Goal: Transaction & Acquisition: Purchase product/service

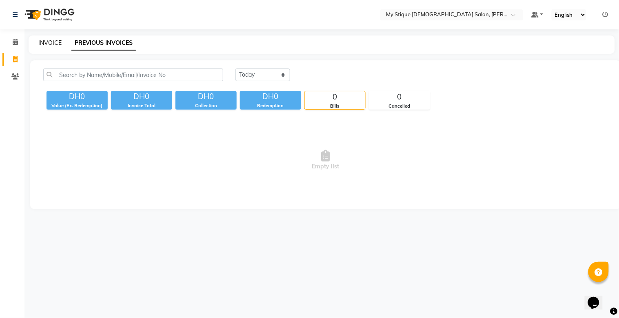
click at [51, 42] on link "INVOICE" at bounding box center [49, 42] width 23 height 7
select select "service"
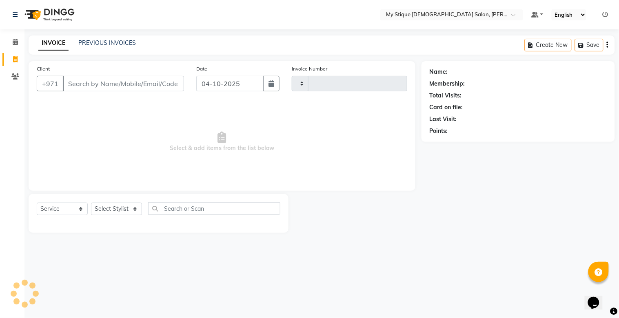
type input "1161"
select select "7457"
click at [267, 76] on button "button" at bounding box center [271, 84] width 16 height 16
select select "10"
select select "2025"
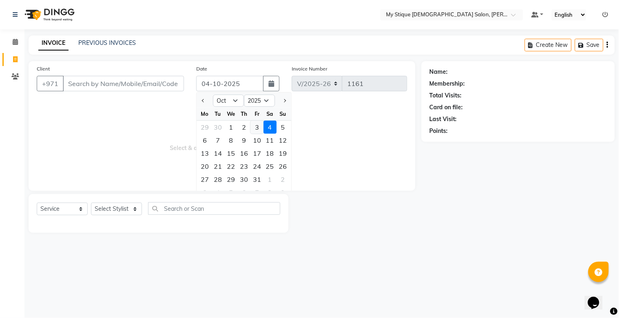
click at [251, 126] on div "3" at bounding box center [257, 127] width 13 height 13
type input "03-10-2025"
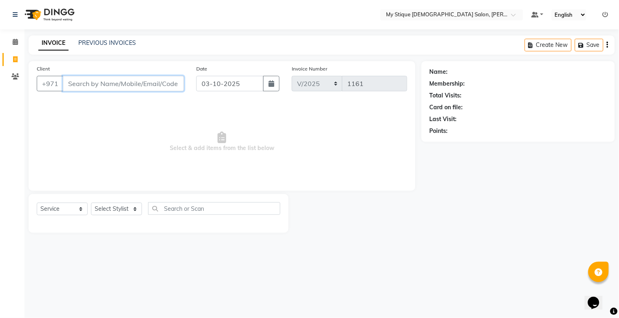
click at [169, 82] on input "Client" at bounding box center [123, 84] width 121 height 16
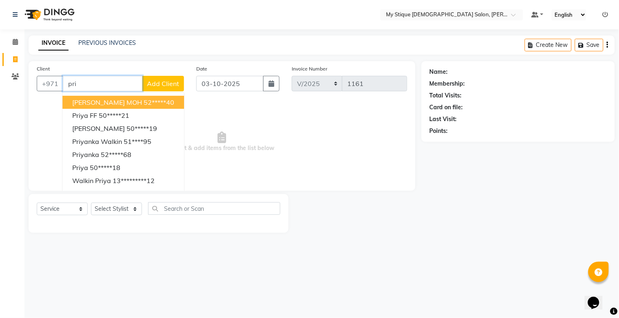
type input "pri"
click at [111, 37] on div "INVOICE PREVIOUS INVOICES Create New Save" at bounding box center [322, 45] width 587 height 19
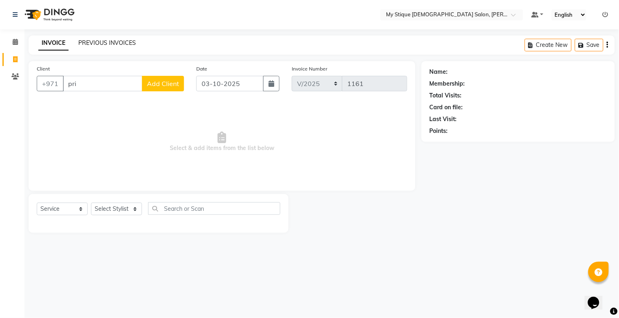
click at [112, 42] on link "PREVIOUS INVOICES" at bounding box center [107, 42] width 58 height 7
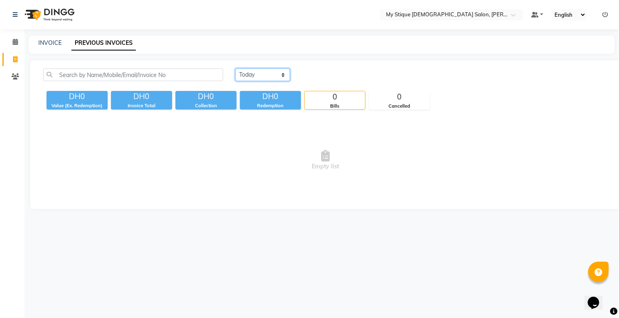
drag, startPoint x: 278, startPoint y: 74, endPoint x: 275, endPoint y: 79, distance: 6.1
click at [278, 74] on select "[DATE] [DATE] Custom Range" at bounding box center [263, 75] width 55 height 13
select select "[DATE]"
click at [236, 69] on select "[DATE] [DATE] Custom Range" at bounding box center [263, 75] width 55 height 13
click at [41, 40] on link "INVOICE" at bounding box center [49, 42] width 23 height 7
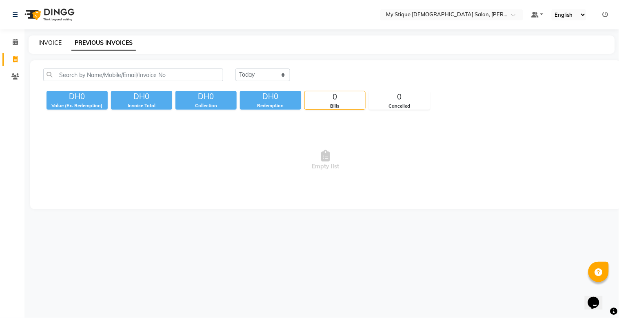
select select "service"
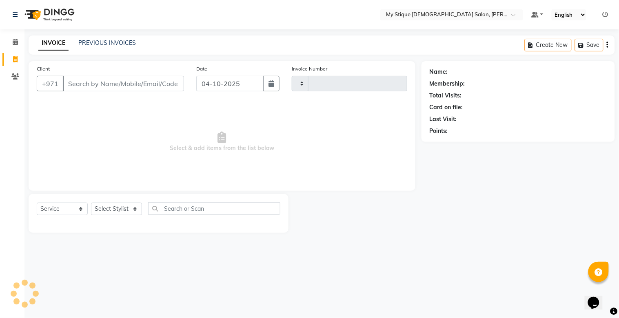
type input "1161"
select select "7457"
click at [114, 87] on input "Client" at bounding box center [123, 84] width 121 height 16
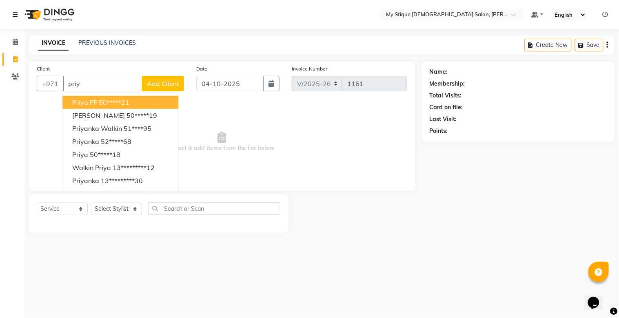
click at [107, 108] on button "Priya FF 50*****21" at bounding box center [120, 102] width 116 height 13
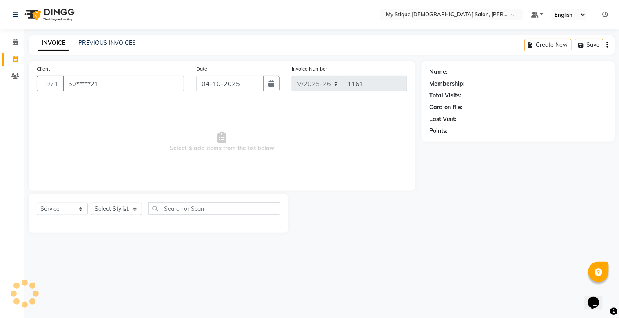
type input "50*****21"
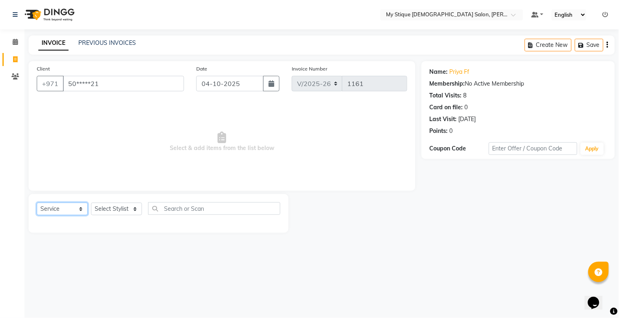
click at [50, 209] on select "Select Service Product Membership Package Voucher Prepaid Gift Card" at bounding box center [62, 209] width 51 height 13
click at [37, 203] on select "Select Service Product Membership Package Voucher Prepaid Gift Card" at bounding box center [62, 209] width 51 height 13
click at [120, 211] on select "Select Stylist [PERSON_NAME] Reshma [PERSON_NAME] Sales [PERSON_NAME] TEMP STAFF" at bounding box center [116, 209] width 51 height 13
select select "65420"
click at [91, 203] on select "Select Stylist [PERSON_NAME] Reshma [PERSON_NAME] Sales [PERSON_NAME] TEMP STAFF" at bounding box center [116, 209] width 51 height 13
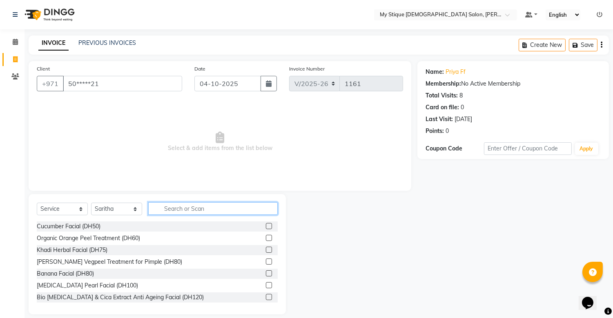
click at [180, 206] on input "text" at bounding box center [212, 208] width 129 height 13
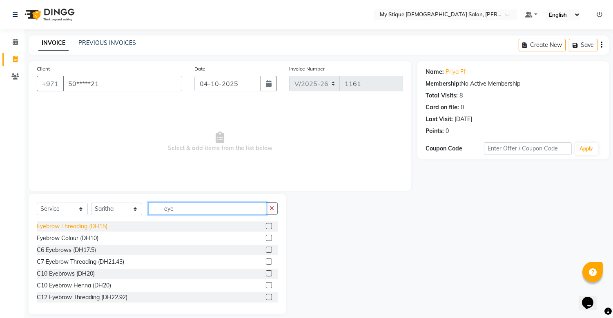
type input "eye"
click at [95, 227] on div "Eyebrow Threading (DH15)" at bounding box center [72, 226] width 71 height 9
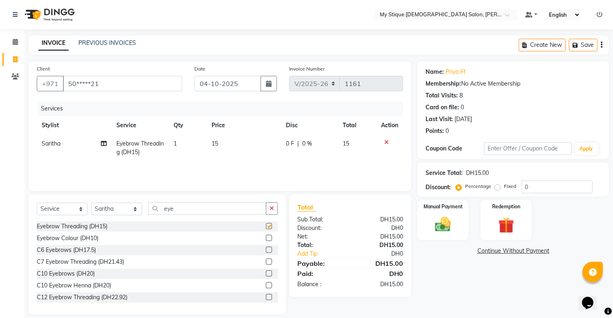
checkbox input "false"
click at [271, 214] on button "button" at bounding box center [272, 208] width 12 height 13
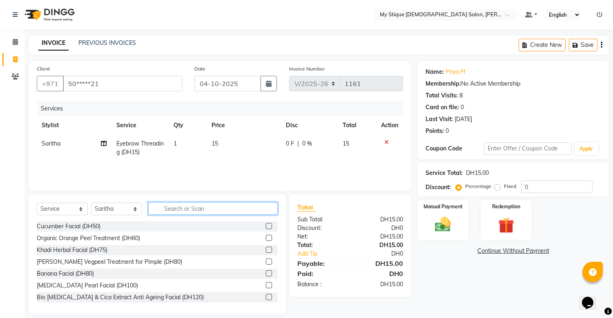
click at [259, 211] on input "text" at bounding box center [212, 208] width 129 height 13
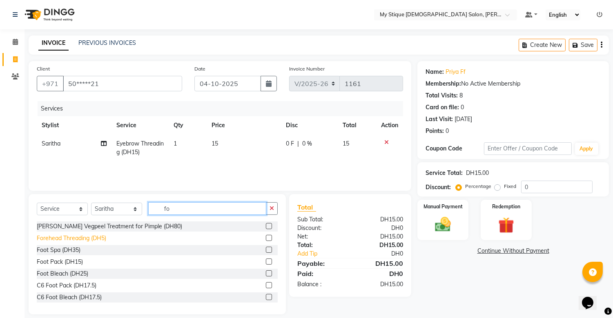
type input "fo"
click at [98, 239] on div "Forehead Threading (DH5)" at bounding box center [71, 238] width 69 height 9
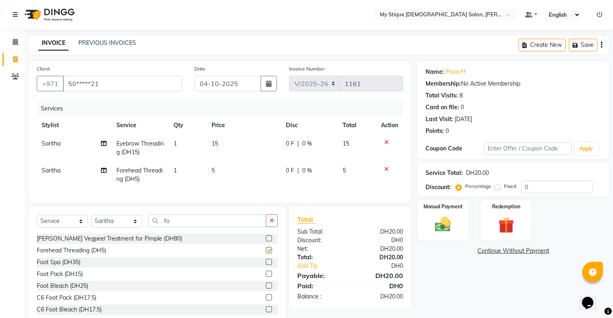
checkbox input "false"
click at [271, 224] on icon "button" at bounding box center [271, 221] width 4 height 6
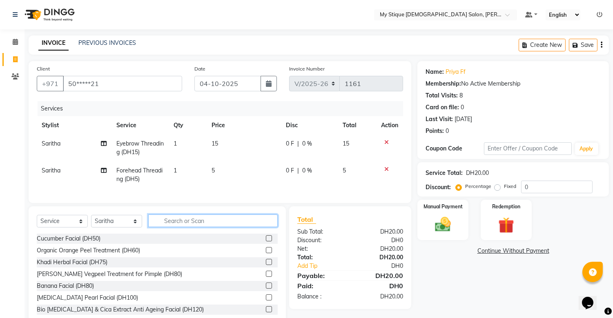
click at [238, 227] on input "text" at bounding box center [212, 221] width 129 height 13
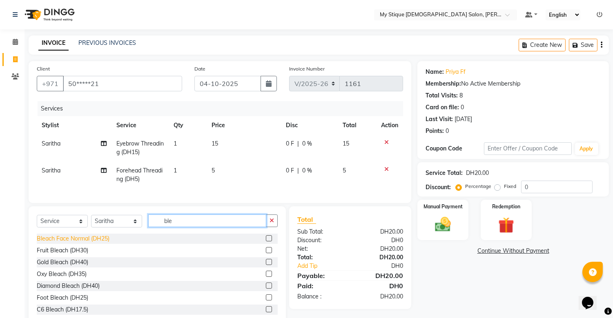
type input "ble"
click at [100, 243] on div "Bleach Face Normal (DH25)" at bounding box center [73, 239] width 73 height 9
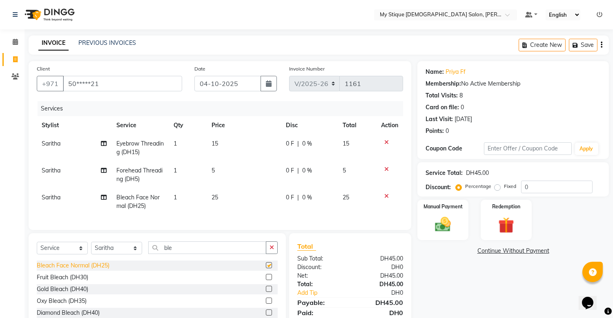
checkbox input "false"
click at [445, 229] on img at bounding box center [442, 225] width 27 height 19
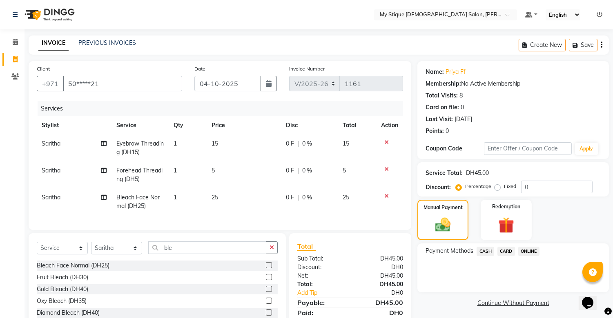
click at [485, 248] on span "CASH" at bounding box center [485, 251] width 18 height 9
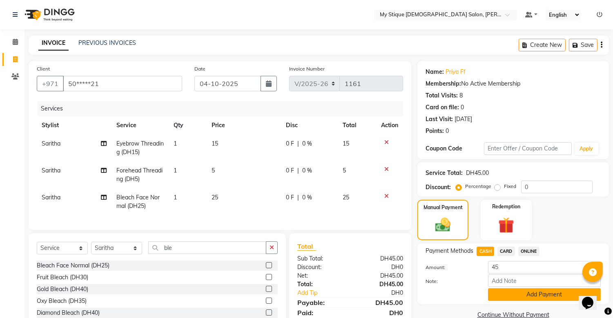
click at [540, 300] on button "Add Payment" at bounding box center [544, 295] width 113 height 13
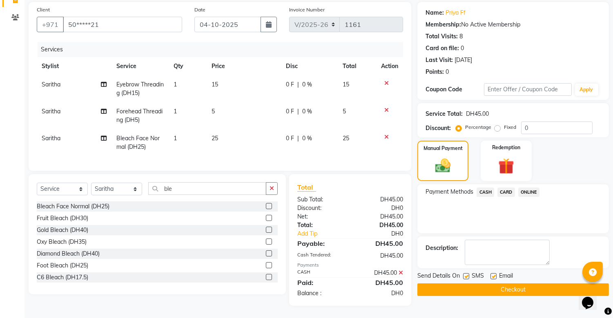
scroll to position [66, 0]
click at [538, 284] on button "Checkout" at bounding box center [512, 290] width 191 height 13
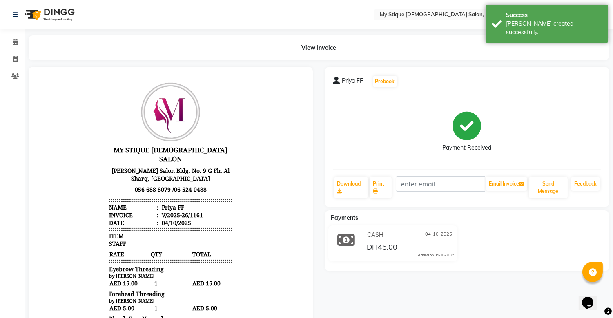
click at [173, 211] on div "V/2025-26/1161" at bounding box center [181, 215] width 43 height 8
drag, startPoint x: 181, startPoint y: 210, endPoint x: 138, endPoint y: 210, distance: 43.3
click at [138, 219] on li "Date : [DATE]" at bounding box center [170, 223] width 123 height 8
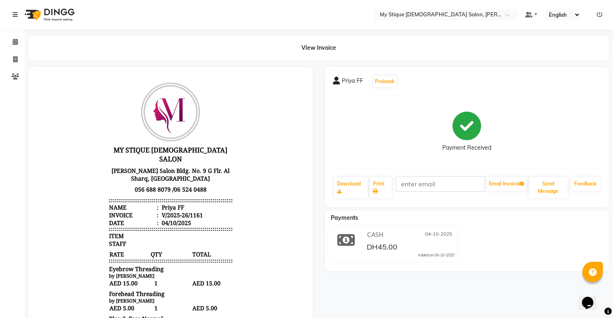
click at [269, 59] on div "View Invoice" at bounding box center [319, 48] width 580 height 25
click at [370, 245] on span "DH45.00" at bounding box center [382, 247] width 31 height 11
drag, startPoint x: 370, startPoint y: 244, endPoint x: 11, endPoint y: 57, distance: 404.5
click at [11, 57] on span at bounding box center [15, 59] width 14 height 9
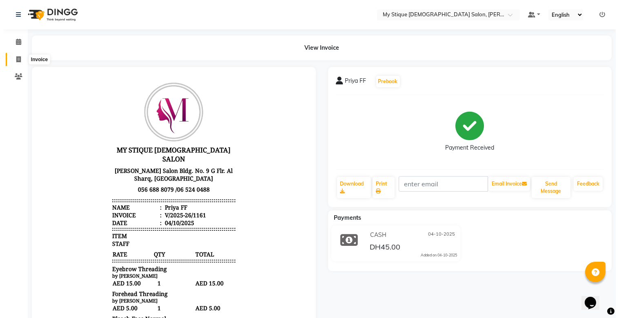
select select "service"
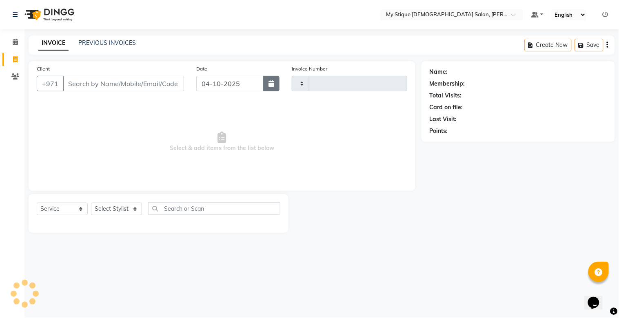
type input "1162"
select select "7457"
click at [270, 87] on icon "button" at bounding box center [272, 83] width 6 height 7
select select "10"
select select "2025"
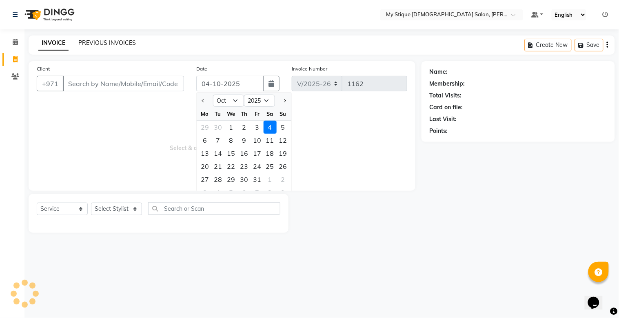
click at [117, 42] on link "PREVIOUS INVOICES" at bounding box center [107, 42] width 58 height 7
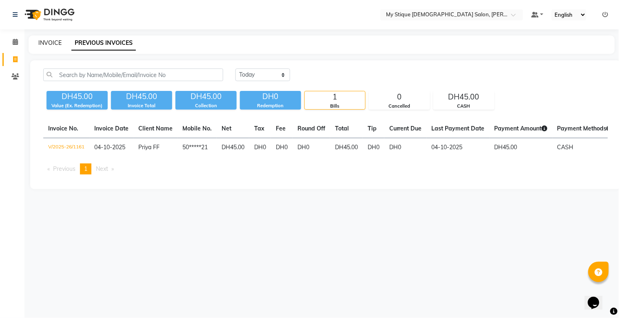
click at [53, 44] on link "INVOICE" at bounding box center [49, 42] width 23 height 7
select select "service"
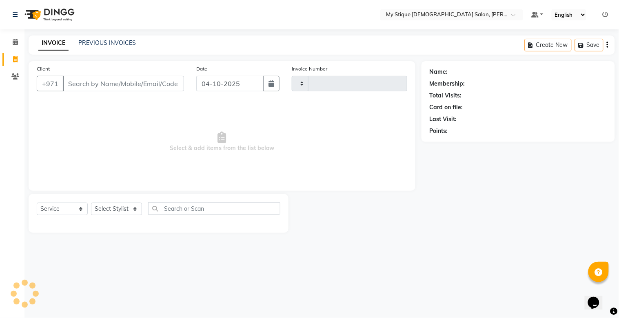
type input "1162"
select select "7457"
click at [278, 76] on button "button" at bounding box center [271, 84] width 16 height 16
select select "10"
select select "2025"
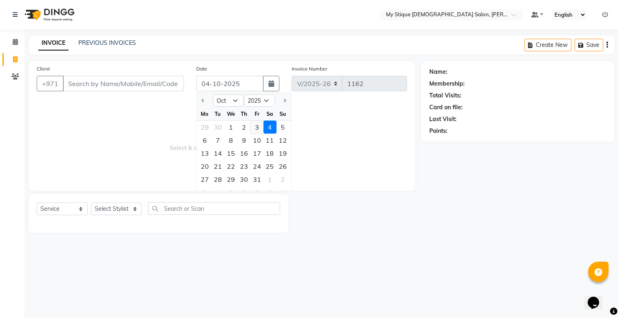
click at [260, 125] on div "3" at bounding box center [257, 127] width 13 height 13
type input "03-10-2025"
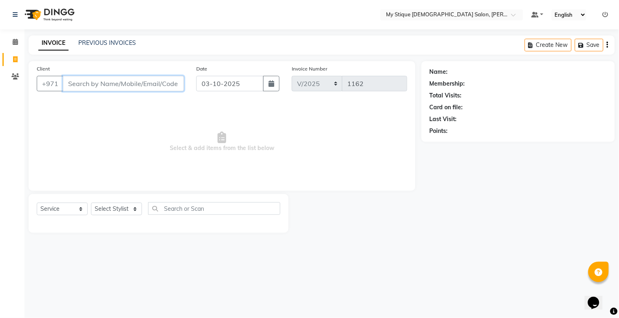
click at [174, 82] on input "Client" at bounding box center [123, 84] width 121 height 16
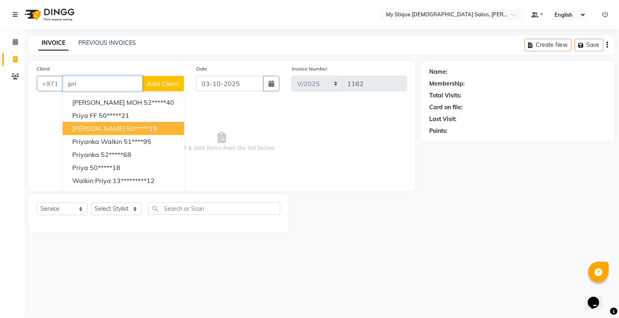
click at [101, 125] on span "[PERSON_NAME]" at bounding box center [98, 128] width 53 height 8
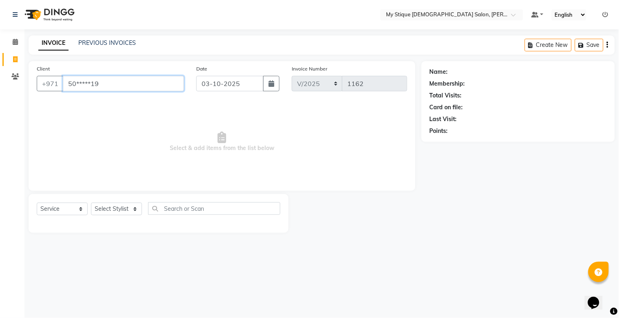
type input "50*****19"
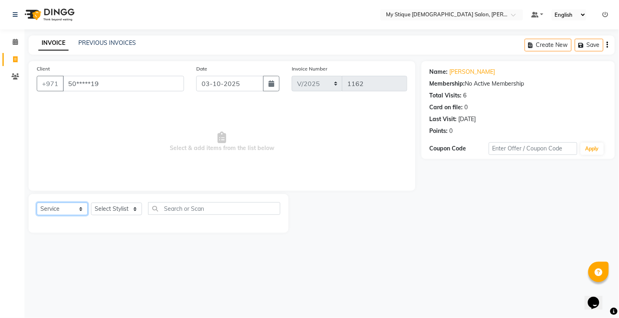
click at [69, 213] on select "Select Service Product Membership Package Voucher Prepaid Gift Card" at bounding box center [62, 209] width 51 height 13
click at [37, 203] on select "Select Service Product Membership Package Voucher Prepaid Gift Card" at bounding box center [62, 209] width 51 height 13
click at [111, 211] on select "Select Stylist [PERSON_NAME] Reshma [PERSON_NAME] Sales [PERSON_NAME] TEMP STAFF" at bounding box center [116, 209] width 51 height 13
select select "65420"
click at [91, 203] on select "Select Stylist [PERSON_NAME] Reshma [PERSON_NAME] Sales [PERSON_NAME] TEMP STAFF" at bounding box center [116, 209] width 51 height 13
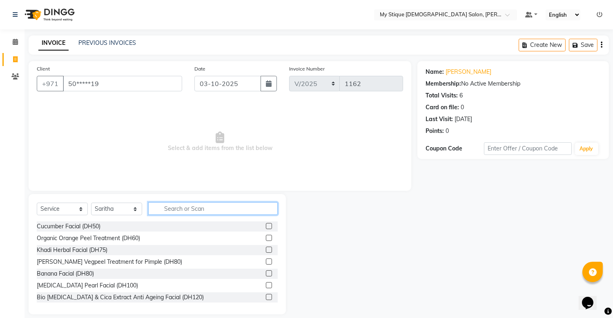
click at [178, 207] on input "text" at bounding box center [212, 208] width 129 height 13
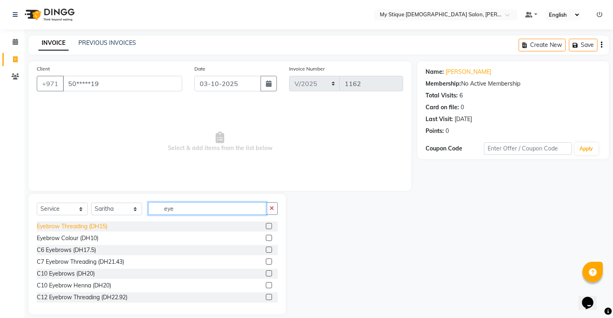
type input "eye"
click at [99, 224] on div "Eyebrow Threading (DH15)" at bounding box center [72, 226] width 71 height 9
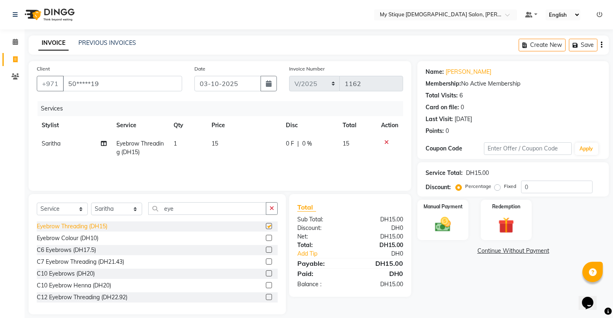
checkbox input "false"
click at [270, 211] on icon "button" at bounding box center [271, 209] width 4 height 6
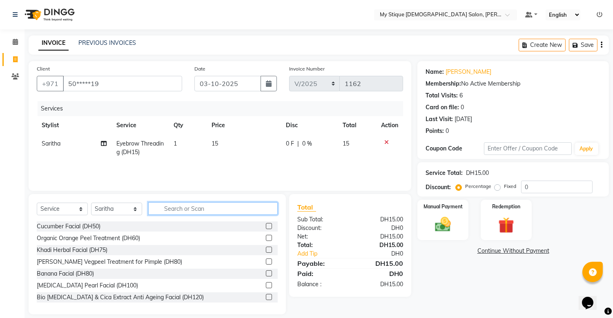
click at [259, 209] on input "text" at bounding box center [212, 208] width 129 height 13
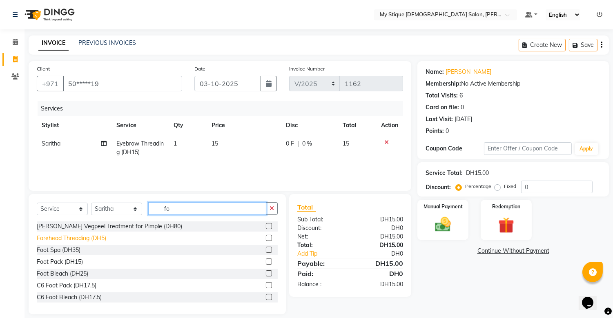
type input "fo"
click at [90, 239] on div "Forehead Threading (DH5)" at bounding box center [71, 238] width 69 height 9
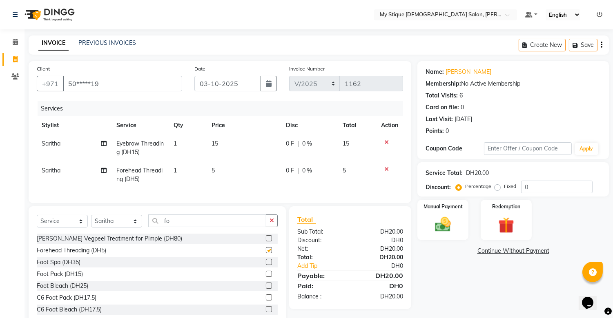
checkbox input "false"
click at [268, 226] on button "button" at bounding box center [272, 221] width 12 height 13
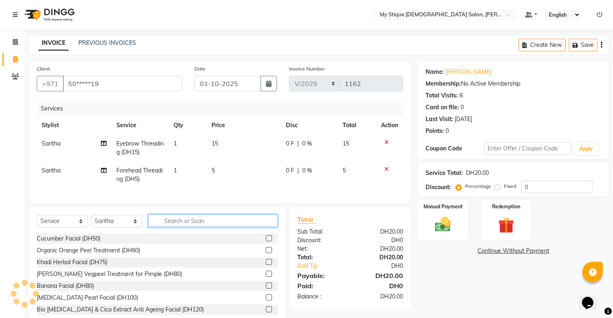
click at [251, 226] on input "text" at bounding box center [212, 221] width 129 height 13
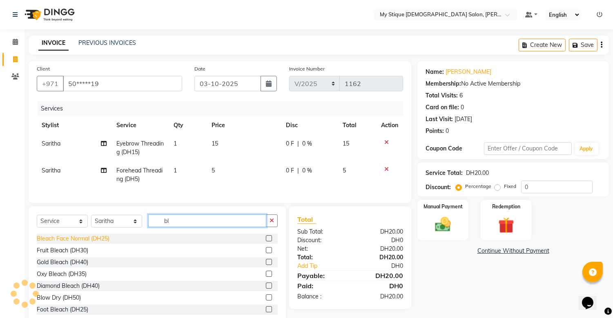
type input "bl"
click at [90, 241] on div "Bleach Face Normal (DH25)" at bounding box center [73, 239] width 73 height 9
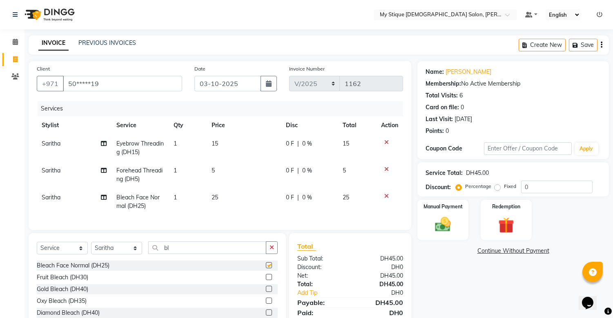
checkbox input "false"
click at [427, 220] on div "Manual Payment" at bounding box center [442, 220] width 53 height 42
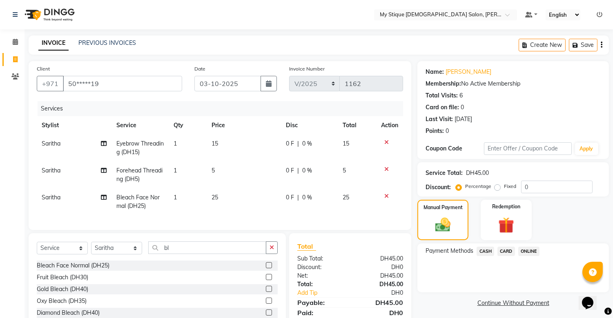
click at [488, 249] on span "CASH" at bounding box center [485, 251] width 18 height 9
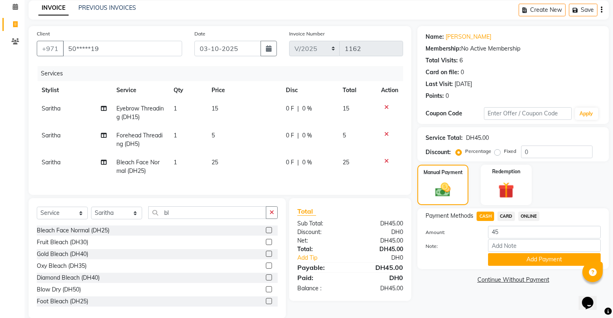
scroll to position [45, 0]
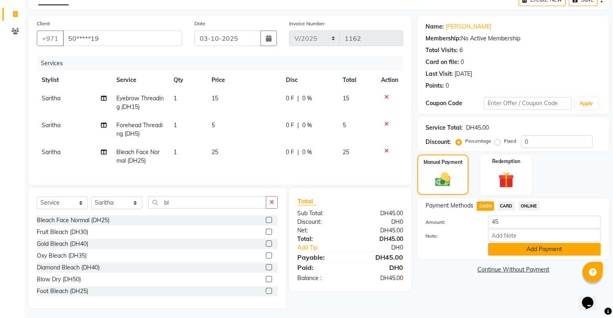
click at [527, 251] on button "Add Payment" at bounding box center [544, 249] width 113 height 13
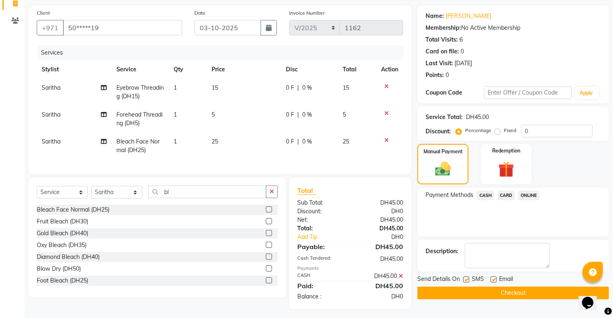
scroll to position [66, 0]
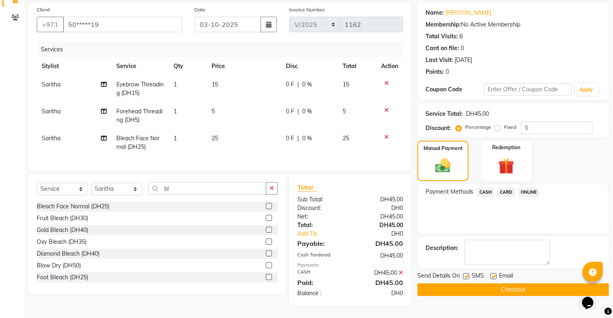
click at [502, 288] on button "Checkout" at bounding box center [512, 290] width 191 height 13
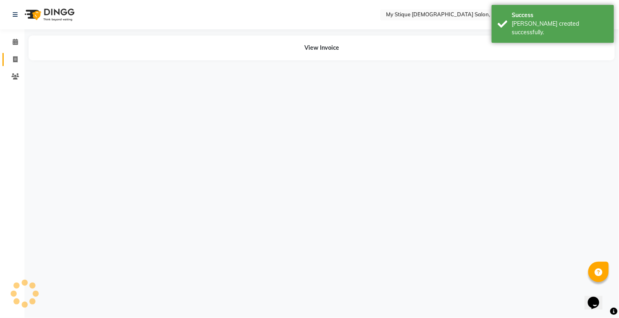
click at [15, 64] on link "Invoice" at bounding box center [12, 59] width 20 height 13
select select "service"
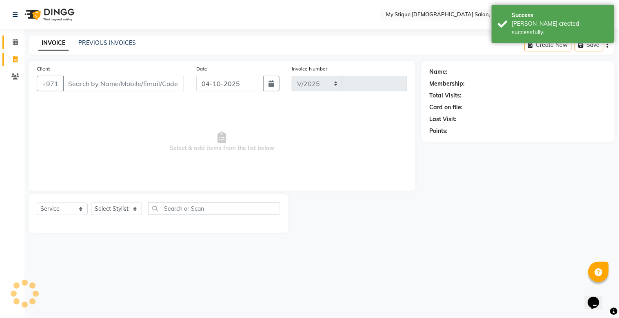
select select "7457"
type input "1163"
click at [269, 88] on button "button" at bounding box center [271, 84] width 16 height 16
select select "10"
select select "2025"
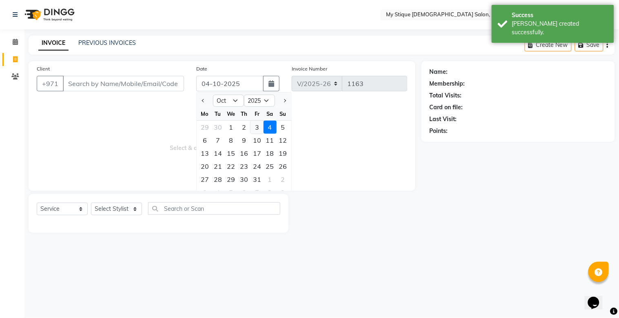
click at [255, 129] on div "3" at bounding box center [257, 127] width 13 height 13
type input "03-10-2025"
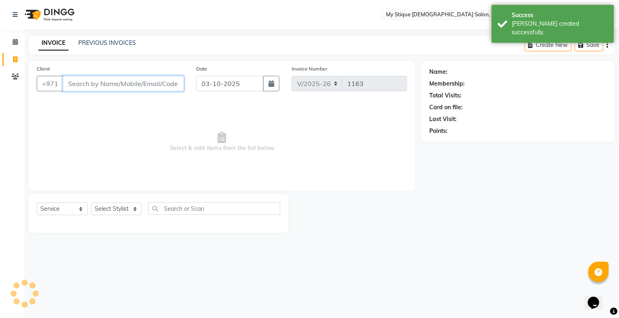
click at [173, 83] on input "Client" at bounding box center [123, 84] width 121 height 16
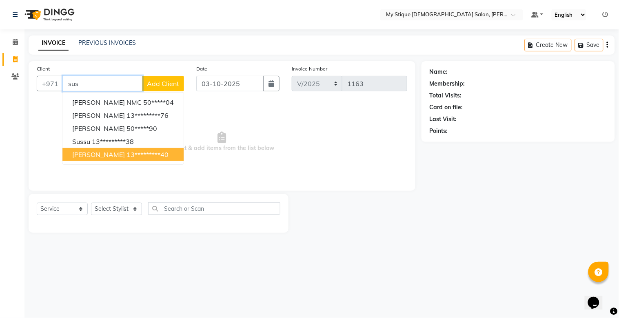
click at [136, 156] on ngb-highlight "13*********40" at bounding box center [148, 155] width 42 height 8
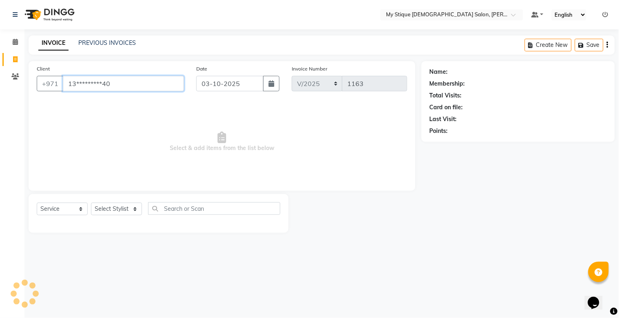
type input "13*********40"
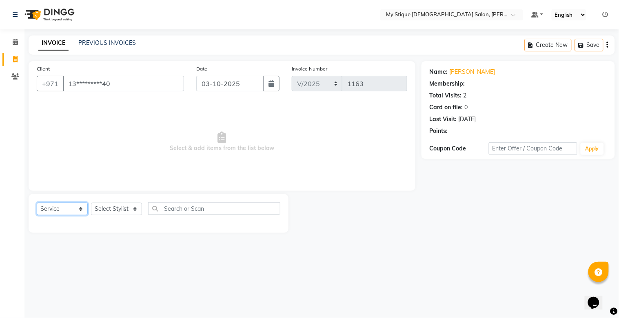
click at [59, 211] on select "Select Service Product Membership Package Voucher Prepaid Gift Card" at bounding box center [62, 209] width 51 height 13
click at [37, 203] on select "Select Service Product Membership Package Voucher Prepaid Gift Card" at bounding box center [62, 209] width 51 height 13
click at [105, 214] on select "Select Stylist [PERSON_NAME] Reshma [PERSON_NAME] Sales [PERSON_NAME] TEMP STAFF" at bounding box center [116, 209] width 51 height 13
select select "65420"
click at [91, 203] on select "Select Stylist [PERSON_NAME] Reshma [PERSON_NAME] Sales [PERSON_NAME] TEMP STAFF" at bounding box center [116, 209] width 51 height 13
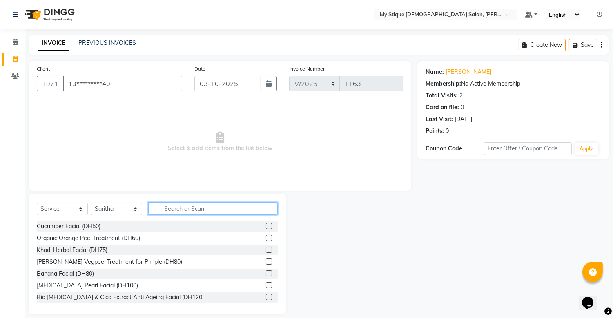
click at [178, 209] on input "text" at bounding box center [212, 208] width 129 height 13
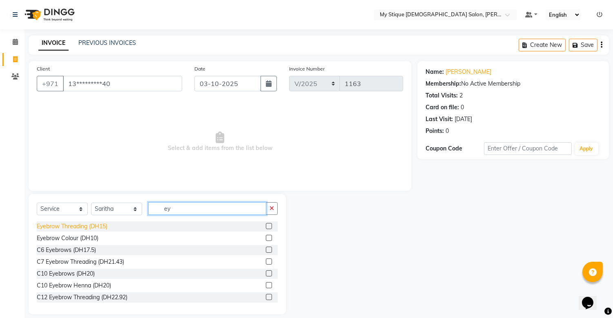
type input "ey"
click at [104, 225] on div "Eyebrow Threading (DH15)" at bounding box center [72, 226] width 71 height 9
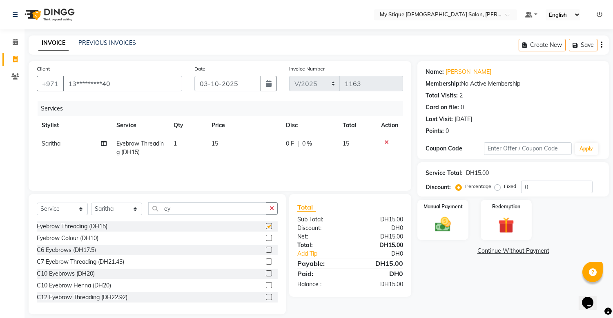
checkbox input "false"
click at [273, 207] on icon "button" at bounding box center [271, 209] width 4 height 6
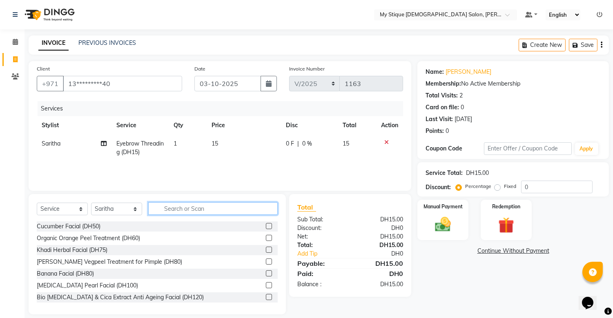
click at [237, 211] on input "text" at bounding box center [212, 208] width 129 height 13
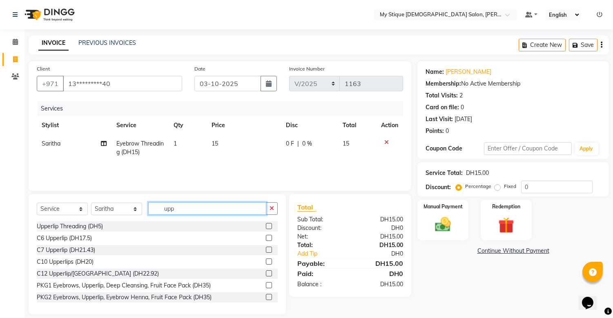
type input "upp"
click at [70, 222] on div "Upperlip Threading (DH5)" at bounding box center [157, 227] width 241 height 10
click at [83, 227] on div "Upperlip Threading (DH5)" at bounding box center [70, 226] width 66 height 9
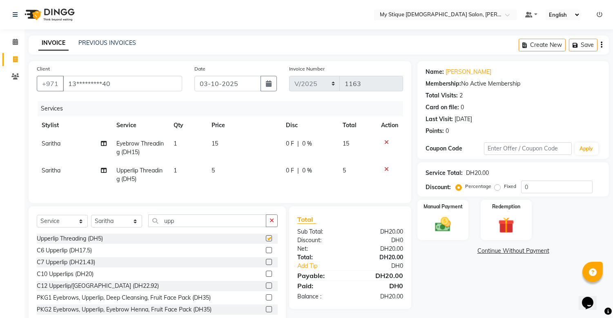
checkbox input "false"
click at [276, 227] on button "button" at bounding box center [272, 221] width 12 height 13
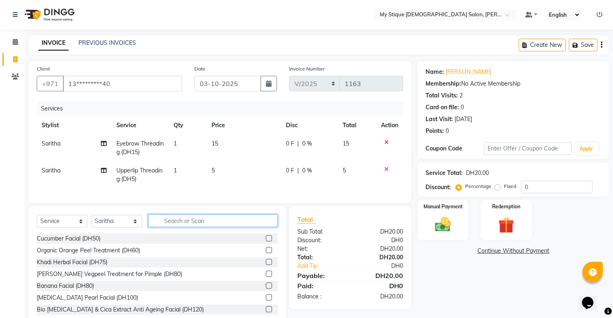
click at [248, 226] on input "text" at bounding box center [212, 221] width 129 height 13
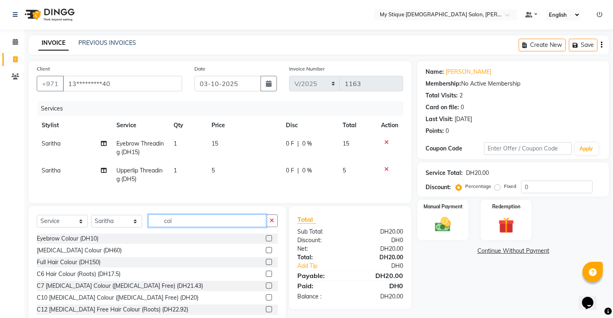
type input "col"
click at [90, 256] on div "[MEDICAL_DATA] Colour (DH60)" at bounding box center [157, 251] width 241 height 10
click at [89, 255] on div "[MEDICAL_DATA] Colour (DH60)" at bounding box center [79, 251] width 85 height 9
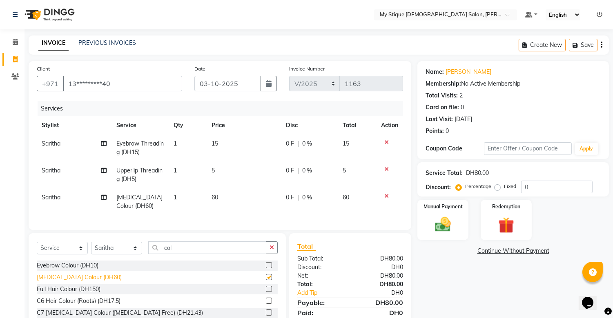
checkbox input "false"
click at [230, 192] on td "60" at bounding box center [244, 202] width 74 height 27
select select "65420"
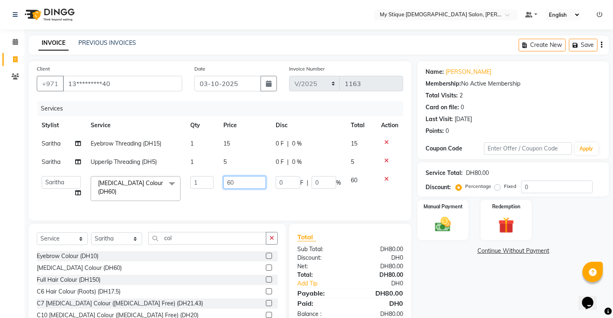
click at [245, 185] on input "60" at bounding box center [244, 182] width 42 height 13
type input "6"
type input "35"
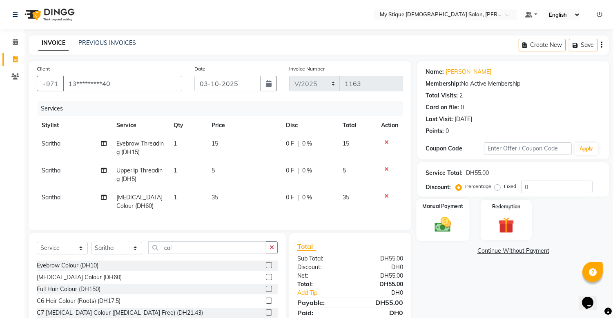
click at [449, 221] on img at bounding box center [442, 225] width 27 height 19
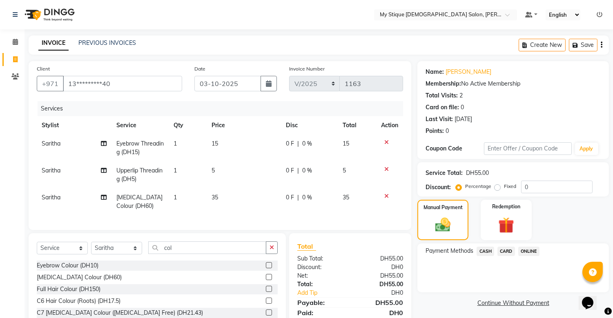
click at [484, 250] on span "CASH" at bounding box center [485, 251] width 18 height 9
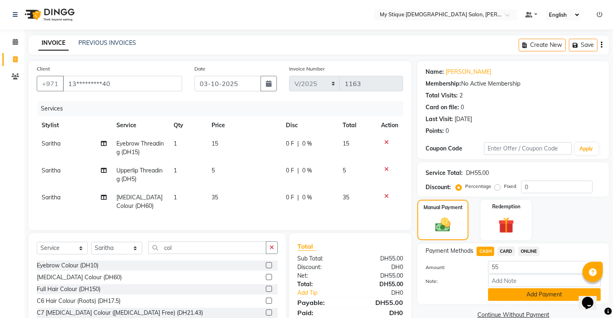
click at [523, 293] on button "Add Payment" at bounding box center [544, 295] width 113 height 13
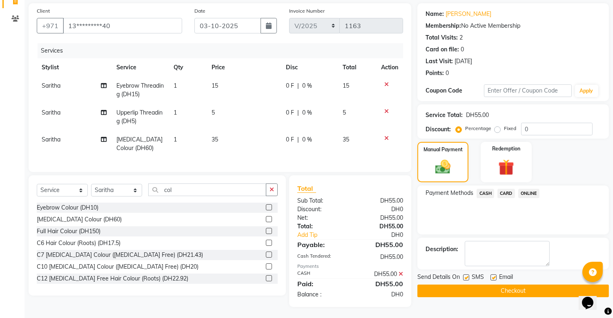
scroll to position [66, 0]
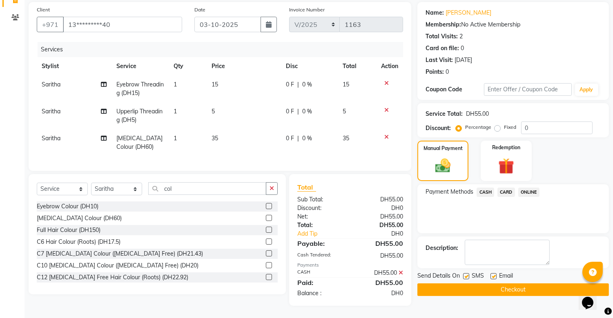
click at [523, 293] on div "Name: [PERSON_NAME] Membership: No Active Membership Total Visits: 2 Card on fi…" at bounding box center [516, 154] width 198 height 304
click at [522, 284] on button "Checkout" at bounding box center [512, 290] width 191 height 13
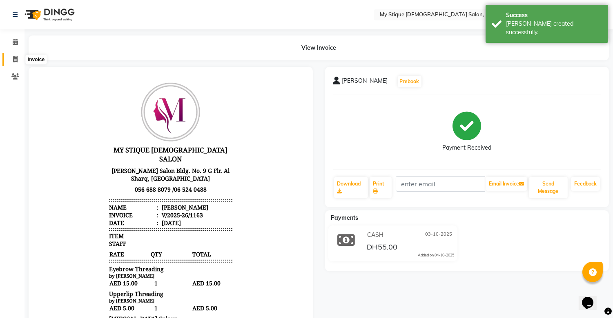
click at [18, 58] on span at bounding box center [15, 59] width 14 height 9
select select "service"
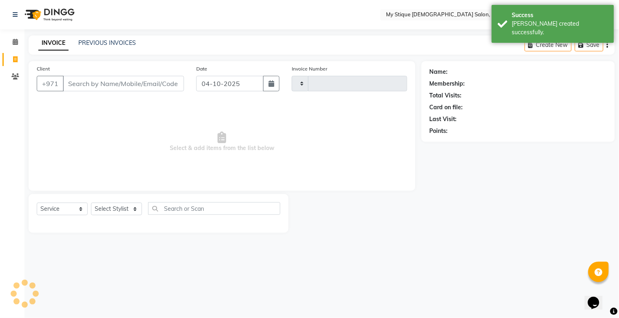
type input "1164"
select select "7457"
click at [273, 84] on icon "button" at bounding box center [272, 83] width 6 height 7
select select "10"
select select "2025"
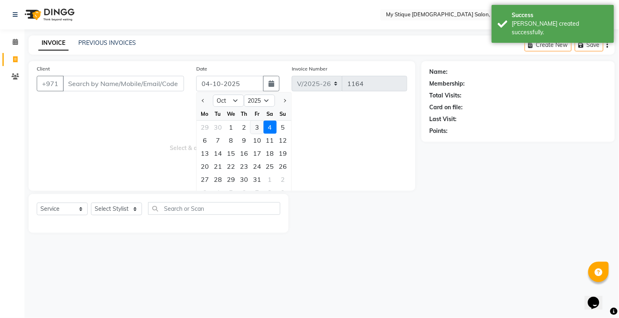
click at [258, 129] on div "3" at bounding box center [257, 127] width 13 height 13
type input "03-10-2025"
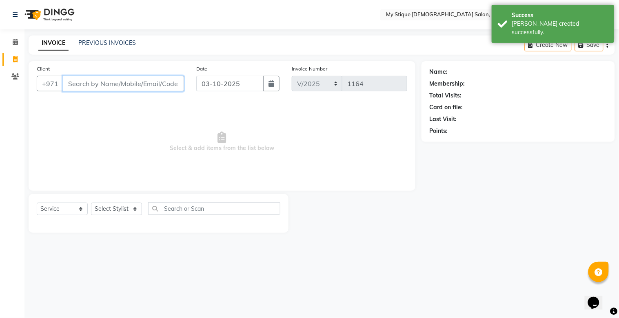
click at [148, 79] on input "Client" at bounding box center [123, 84] width 121 height 16
click at [151, 81] on input "Client" at bounding box center [123, 84] width 121 height 16
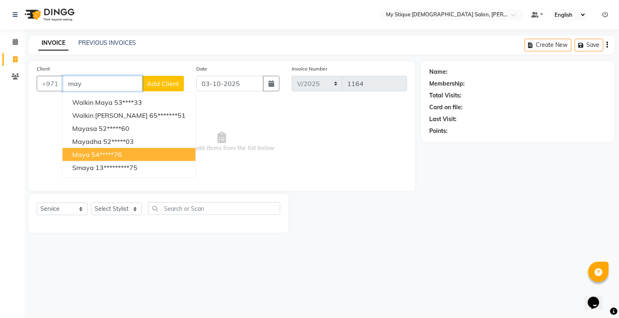
click at [105, 152] on ngb-highlight "54*****76" at bounding box center [106, 155] width 31 height 8
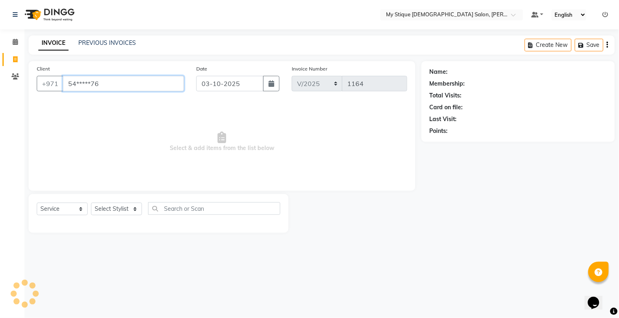
type input "54*****76"
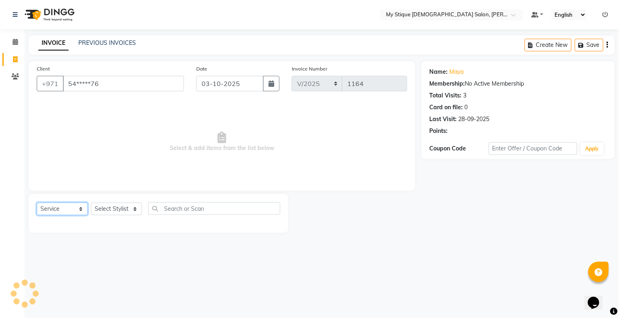
click at [54, 208] on select "Select Service Product Membership Package Voucher Prepaid Gift Card" at bounding box center [62, 209] width 51 height 13
click at [37, 203] on select "Select Service Product Membership Package Voucher Prepaid Gift Card" at bounding box center [62, 209] width 51 height 13
click at [111, 210] on select "Select Stylist [PERSON_NAME] Reshma [PERSON_NAME] Sales [PERSON_NAME] TEMP STAFF" at bounding box center [116, 209] width 51 height 13
select select "83492"
click at [91, 203] on select "Select Stylist [PERSON_NAME] Reshma [PERSON_NAME] Sales [PERSON_NAME] TEMP STAFF" at bounding box center [116, 209] width 51 height 13
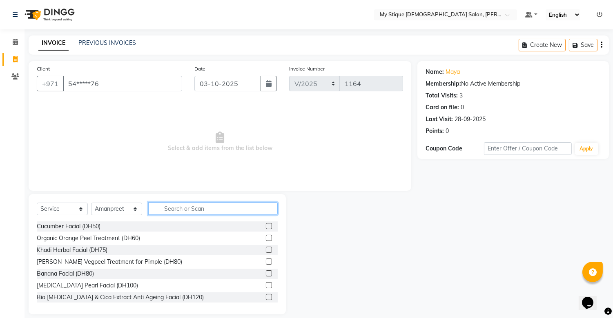
click at [172, 209] on input "text" at bounding box center [212, 208] width 129 height 13
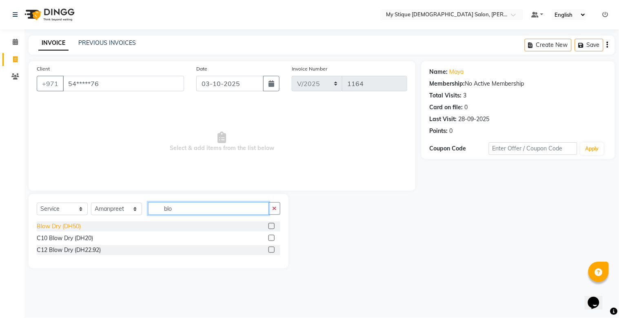
type input "blo"
click at [64, 224] on div "Blow Dry (DH50)" at bounding box center [59, 226] width 44 height 9
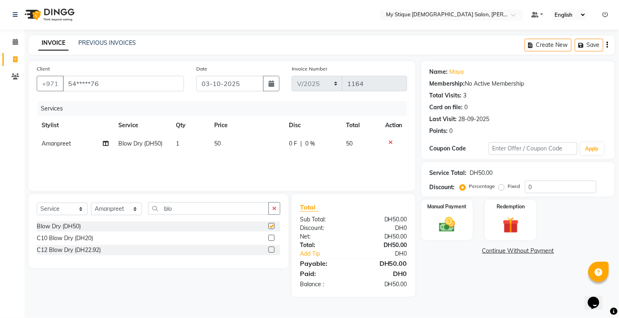
checkbox input "false"
click at [282, 207] on div "Select Service Product Membership Package Voucher Prepaid Gift Card Select Styl…" at bounding box center [159, 231] width 260 height 74
click at [266, 210] on input "blo" at bounding box center [208, 208] width 121 height 13
click at [275, 211] on icon "button" at bounding box center [274, 209] width 4 height 6
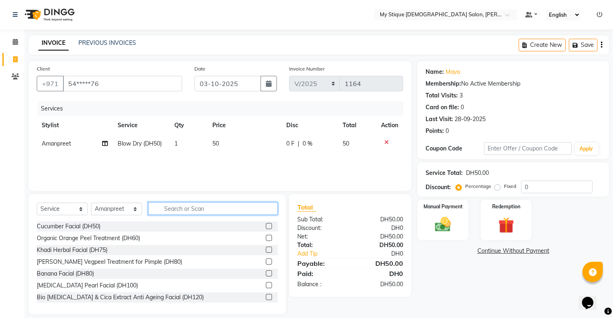
click at [264, 211] on input "text" at bounding box center [212, 208] width 129 height 13
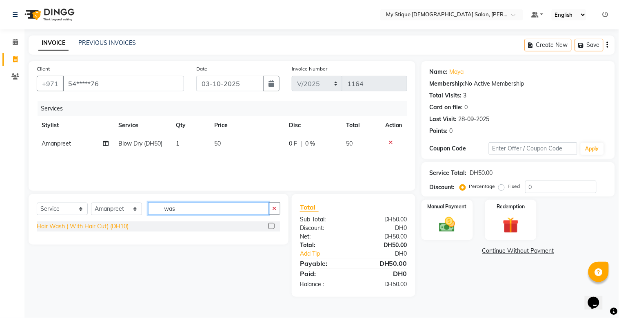
type input "was"
click at [115, 223] on div "Hair Wash ( With Hair Cut) (DH10)" at bounding box center [83, 226] width 92 height 9
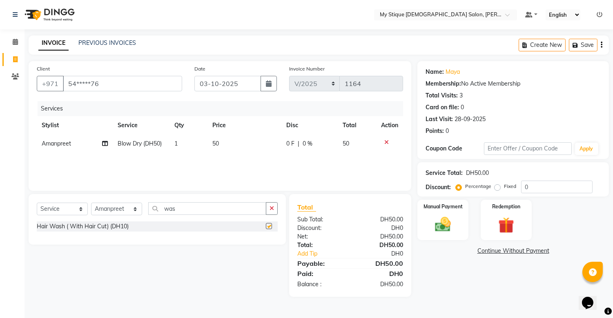
checkbox input "false"
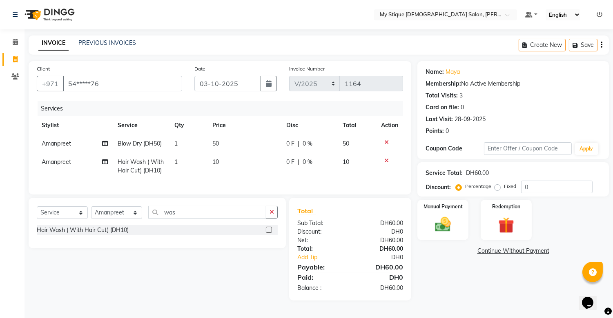
click at [226, 156] on td "10" at bounding box center [244, 166] width 74 height 27
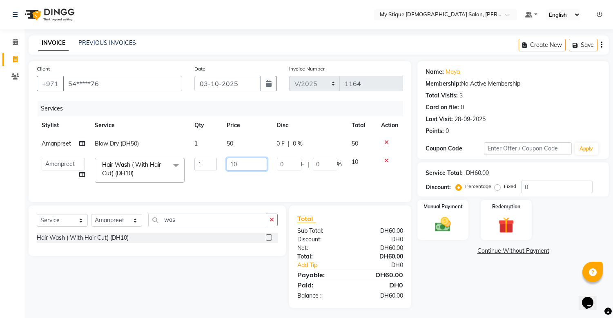
click at [229, 161] on input "10" at bounding box center [247, 164] width 40 height 13
click at [250, 162] on input "10" at bounding box center [247, 164] width 40 height 13
type input "15"
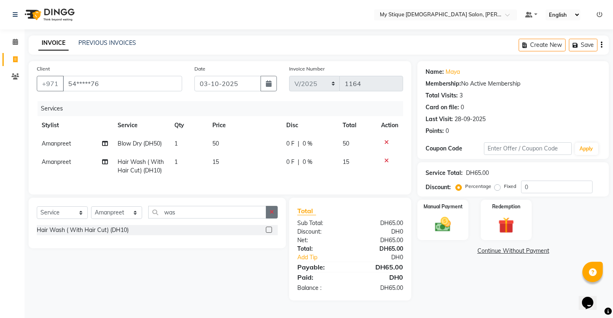
click at [271, 225] on div "Select Service Product Membership Package Voucher Prepaid Gift Card Select Styl…" at bounding box center [157, 215] width 241 height 19
click at [269, 219] on button "button" at bounding box center [272, 212] width 12 height 13
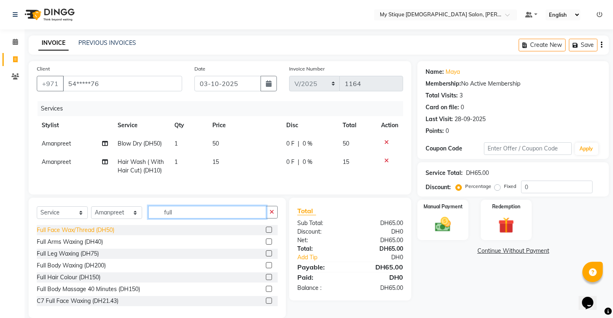
type input "full"
click at [80, 235] on div "Full Face Wax/Thread (DH50)" at bounding box center [76, 230] width 78 height 9
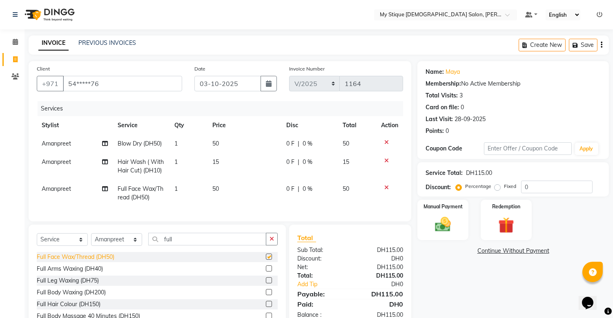
checkbox input "false"
click at [226, 143] on td "50" at bounding box center [244, 144] width 74 height 18
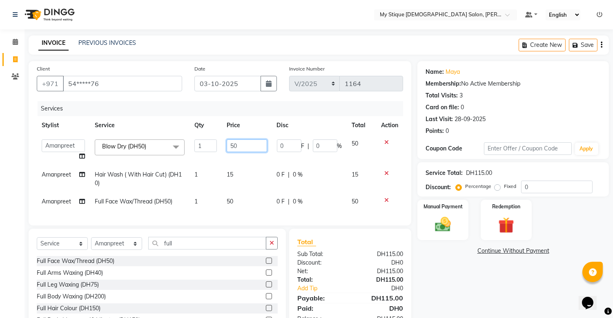
click at [245, 146] on input "50" at bounding box center [247, 146] width 40 height 13
type input "5"
type input "75"
click at [441, 218] on img at bounding box center [442, 225] width 27 height 19
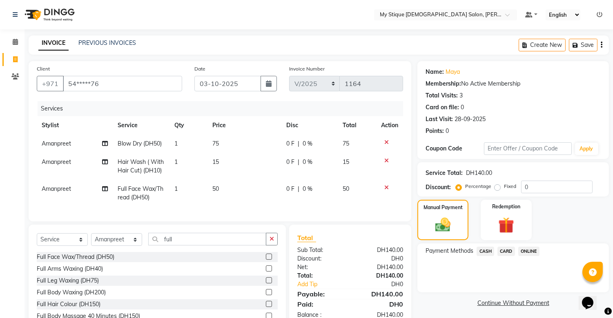
click at [487, 250] on span "CASH" at bounding box center [485, 251] width 18 height 9
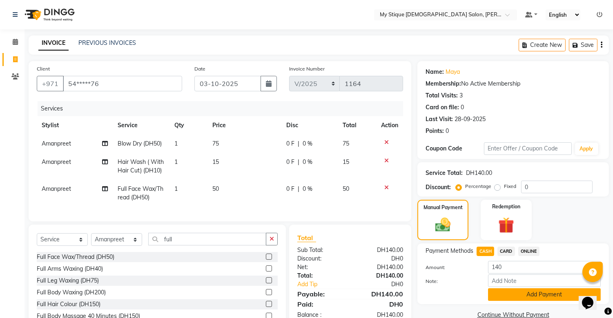
click at [541, 294] on button "Add Payment" at bounding box center [544, 295] width 113 height 13
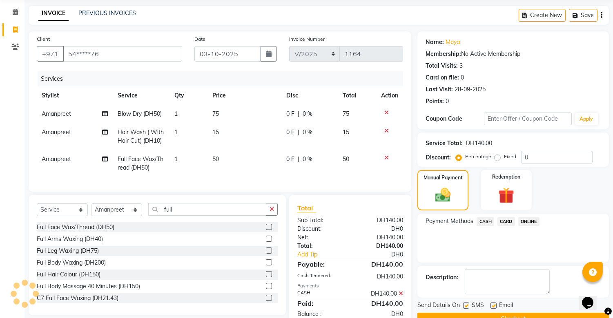
scroll to position [45, 0]
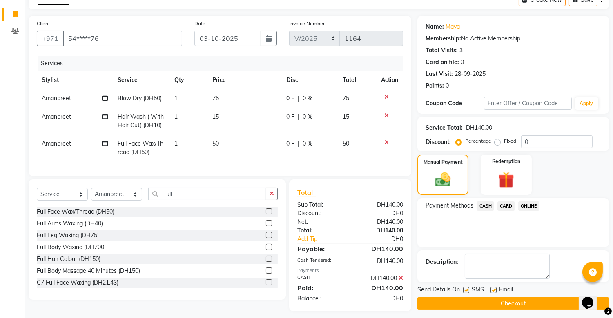
click at [539, 302] on button "Checkout" at bounding box center [512, 304] width 191 height 13
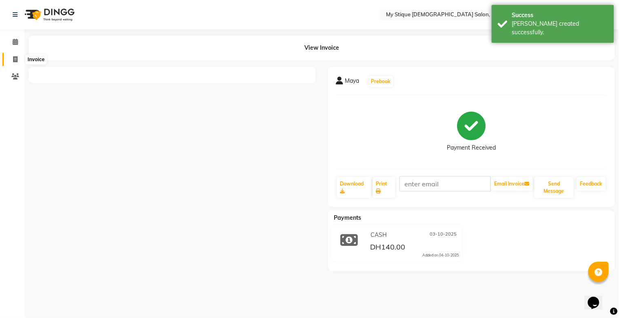
click at [16, 56] on span at bounding box center [15, 59] width 14 height 9
select select "service"
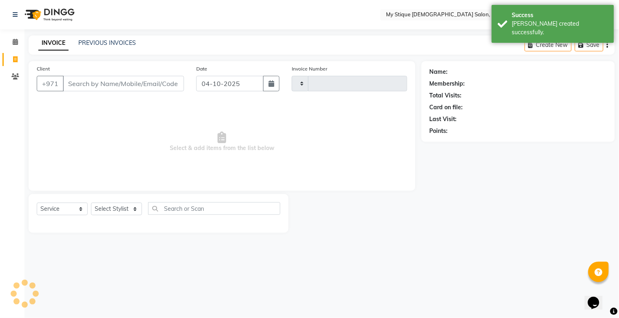
type input "1165"
select select "7457"
drag, startPoint x: 269, startPoint y: 86, endPoint x: 268, endPoint y: 90, distance: 4.7
click at [270, 86] on icon "button" at bounding box center [272, 83] width 6 height 7
select select "10"
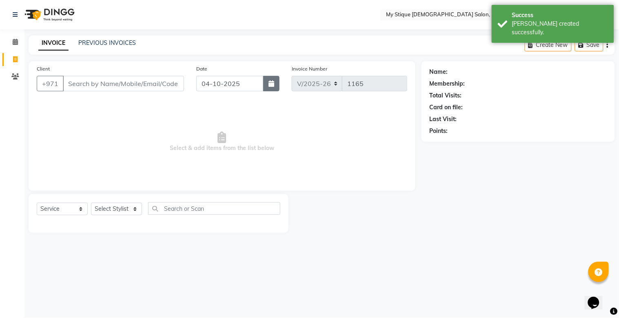
select select "2025"
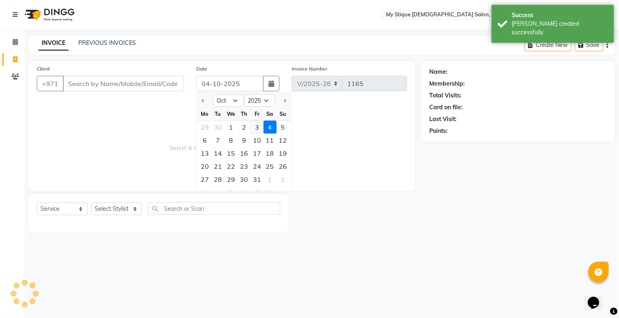
click at [254, 127] on div "3" at bounding box center [257, 127] width 13 height 13
type input "03-10-2025"
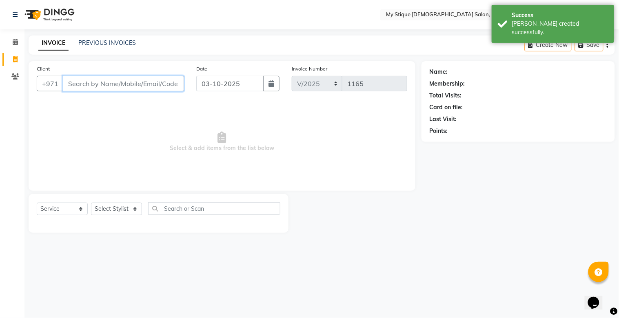
click at [176, 84] on input "Client" at bounding box center [123, 84] width 121 height 16
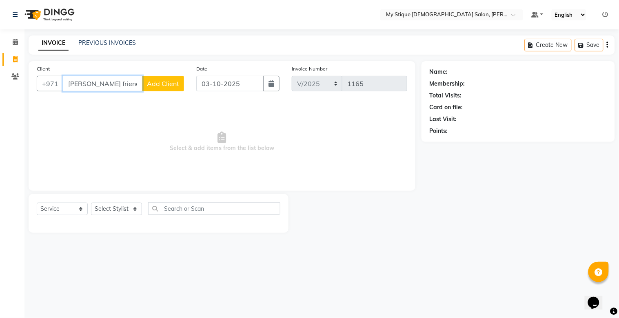
type input "[PERSON_NAME] friend"
click at [176, 84] on span "Add Client" at bounding box center [163, 84] width 32 height 8
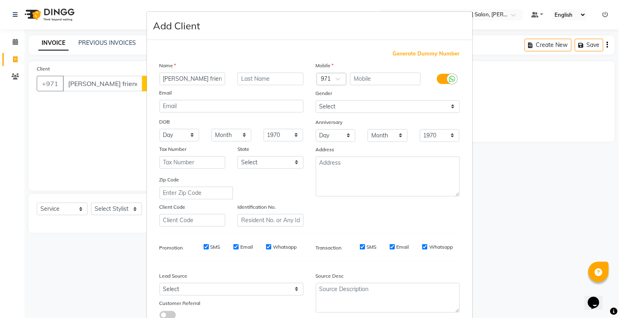
click at [175, 78] on input "[PERSON_NAME] friend" at bounding box center [193, 79] width 66 height 13
type input "maya friend"
click at [398, 53] on span "Generate Dummy Number" at bounding box center [426, 54] width 67 height 8
type input "1329400000421"
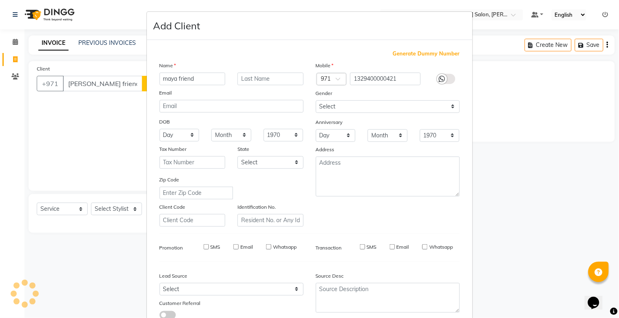
checkbox input "false"
click at [84, 80] on ngb-modal-window "Add Client Generate Dummy Number Name maya friend Email DOB Day 01 02 03 04 05 …" at bounding box center [309, 159] width 619 height 318
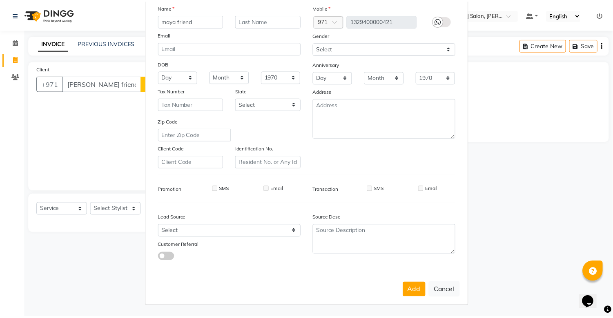
scroll to position [59, 0]
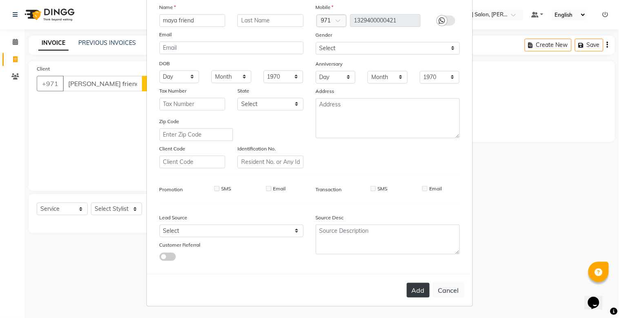
click at [418, 287] on button "Add" at bounding box center [418, 290] width 23 height 15
type input "13*********21"
select select
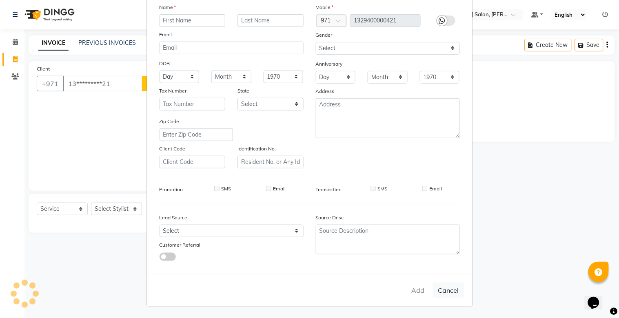
select select
checkbox input "false"
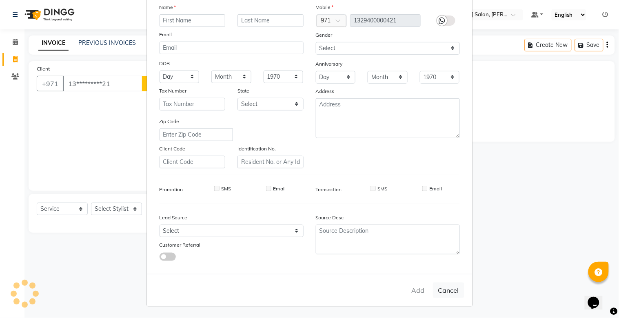
checkbox input "false"
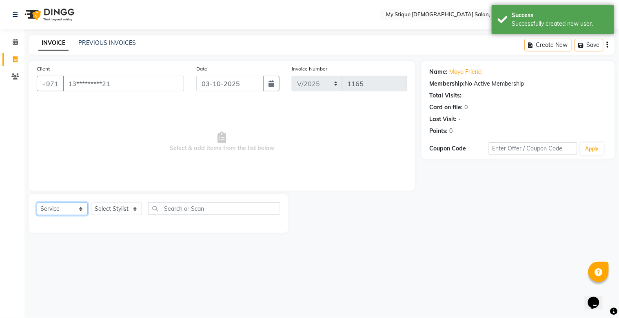
click at [54, 209] on select "Select Service Product Membership Package Voucher Prepaid Gift Card" at bounding box center [62, 209] width 51 height 13
click at [37, 203] on select "Select Service Product Membership Package Voucher Prepaid Gift Card" at bounding box center [62, 209] width 51 height 13
click at [122, 205] on select "Select Stylist [PERSON_NAME] Reshma [PERSON_NAME] Sales [PERSON_NAME] TEMP STAFF" at bounding box center [116, 209] width 51 height 13
select select "65420"
click at [91, 203] on select "Select Stylist [PERSON_NAME] Reshma [PERSON_NAME] Sales [PERSON_NAME] TEMP STAFF" at bounding box center [116, 209] width 51 height 13
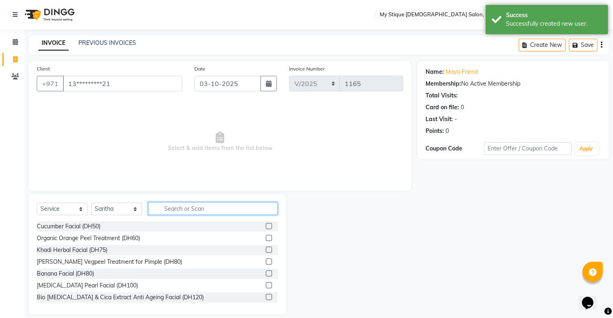
click at [183, 209] on input "text" at bounding box center [212, 208] width 129 height 13
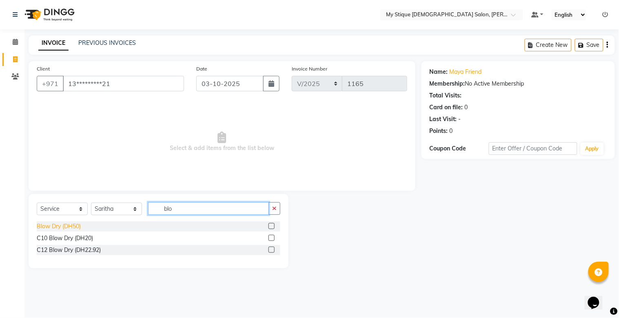
type input "blo"
click at [55, 227] on div "Blow Dry (DH50)" at bounding box center [59, 226] width 44 height 9
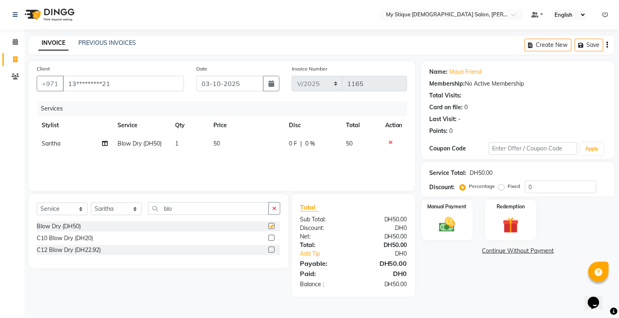
checkbox input "false"
drag, startPoint x: 277, startPoint y: 212, endPoint x: 246, endPoint y: 212, distance: 31.0
click at [276, 212] on button "button" at bounding box center [275, 208] width 12 height 13
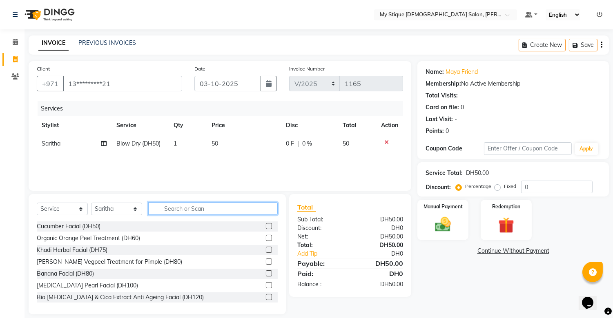
click at [246, 212] on input "text" at bounding box center [212, 208] width 129 height 13
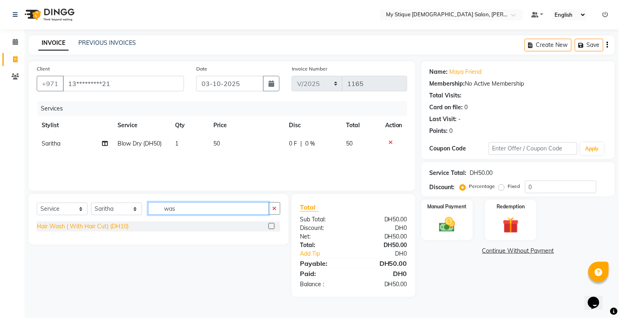
type input "was"
click at [124, 224] on div "Hair Wash ( With Hair Cut) (DH10)" at bounding box center [83, 226] width 92 height 9
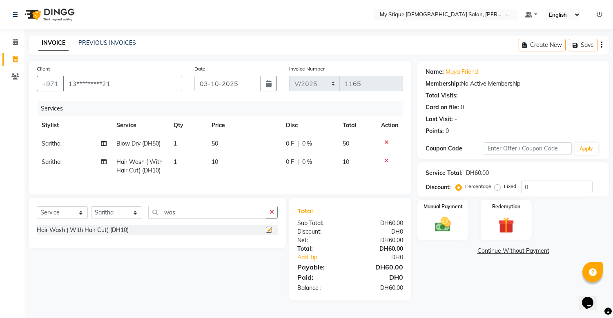
checkbox input "false"
click at [219, 161] on td "10" at bounding box center [244, 166] width 74 height 27
select select "65420"
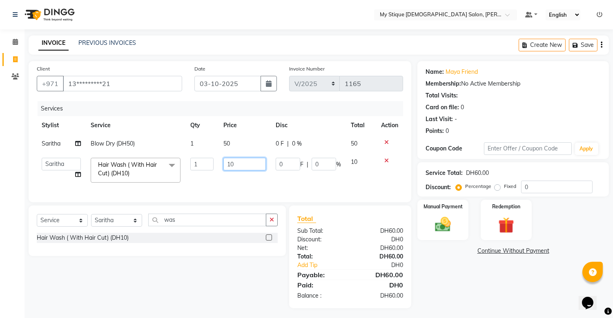
click at [245, 162] on input "10" at bounding box center [244, 164] width 42 height 13
type input "15"
click at [433, 216] on img at bounding box center [442, 225] width 27 height 19
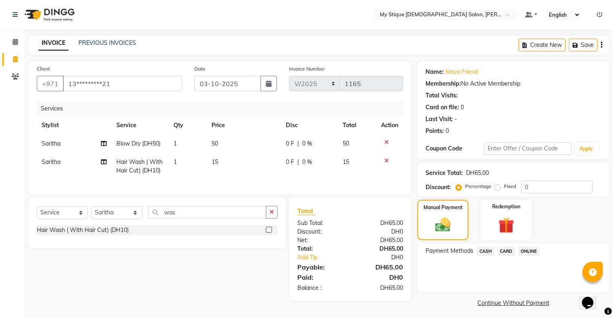
click at [482, 248] on span "CASH" at bounding box center [485, 251] width 18 height 9
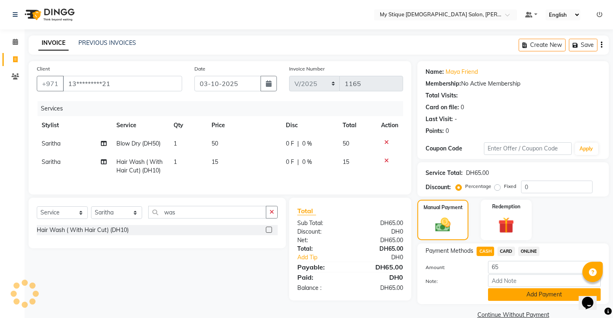
click at [541, 295] on button "Add Payment" at bounding box center [544, 295] width 113 height 13
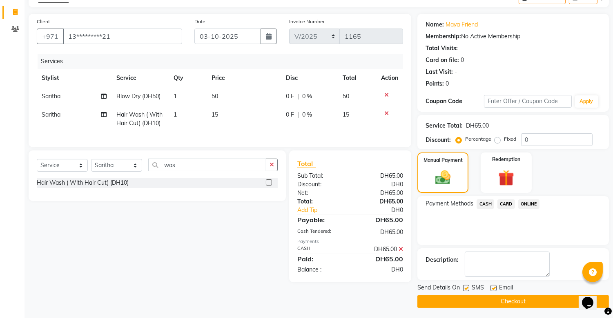
scroll to position [49, 0]
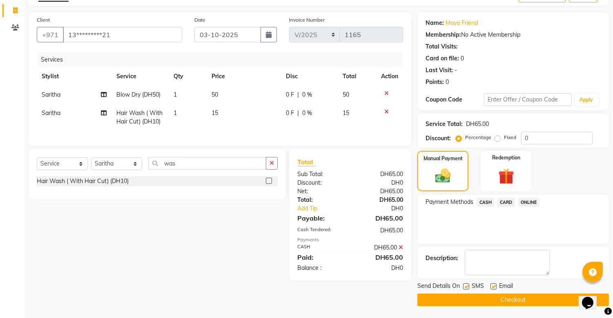
click at [541, 299] on button "Checkout" at bounding box center [512, 300] width 191 height 13
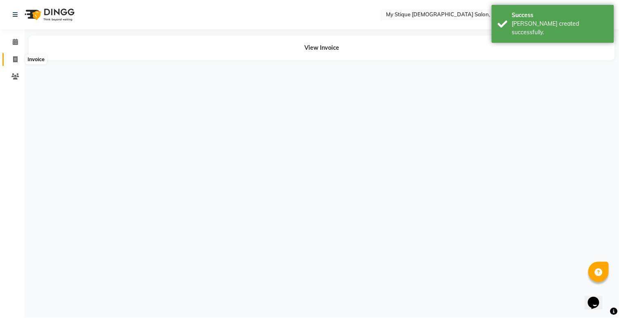
click at [17, 60] on icon at bounding box center [15, 59] width 4 height 6
select select "service"
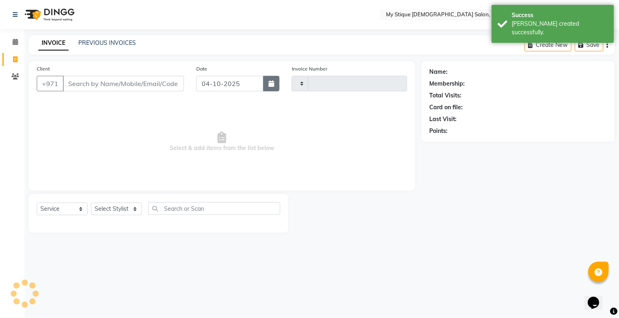
type input "1166"
select select "7457"
click at [264, 83] on button "button" at bounding box center [271, 84] width 16 height 16
select select "10"
select select "2025"
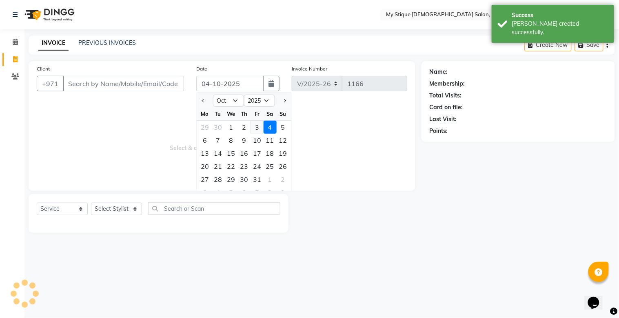
click at [255, 127] on div "3" at bounding box center [257, 127] width 13 height 13
type input "03-10-2025"
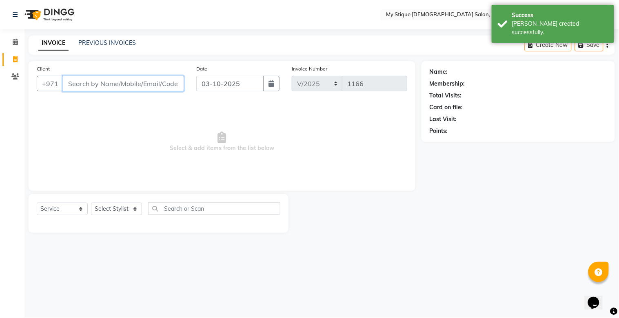
click at [124, 83] on input "Client" at bounding box center [123, 84] width 121 height 16
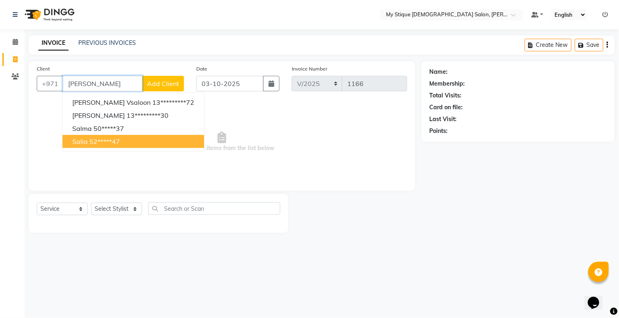
click at [98, 138] on ngb-highlight "52*****47" at bounding box center [104, 142] width 31 height 8
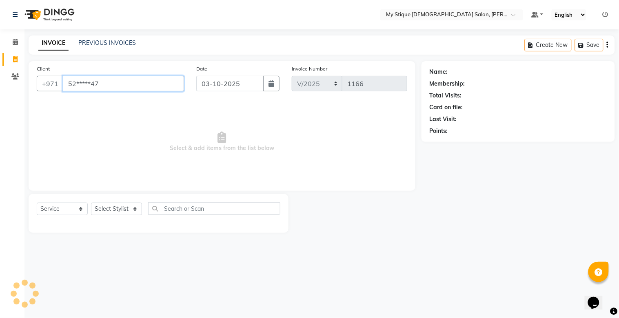
type input "52*****47"
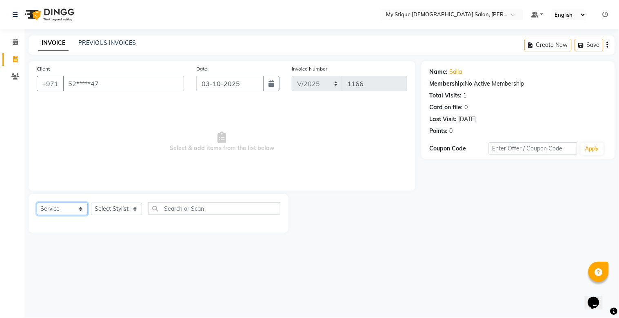
click at [64, 213] on select "Select Service Product Membership Package Voucher Prepaid Gift Card" at bounding box center [62, 209] width 51 height 13
click at [37, 203] on select "Select Service Product Membership Package Voucher Prepaid Gift Card" at bounding box center [62, 209] width 51 height 13
click at [104, 210] on select "Select Stylist [PERSON_NAME] Reshma [PERSON_NAME] Sales [PERSON_NAME] TEMP STAFF" at bounding box center [116, 209] width 51 height 13
select select "83492"
click at [91, 203] on select "Select Stylist [PERSON_NAME] Reshma [PERSON_NAME] Sales [PERSON_NAME] TEMP STAFF" at bounding box center [116, 209] width 51 height 13
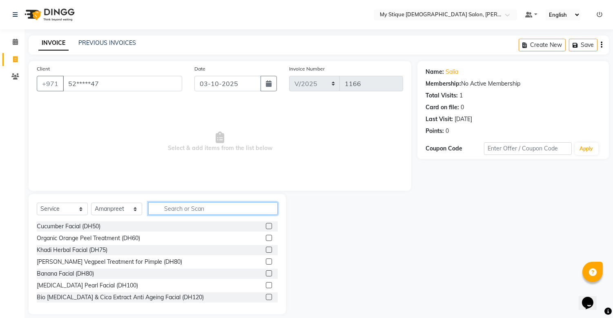
click at [171, 211] on input "text" at bounding box center [212, 208] width 129 height 13
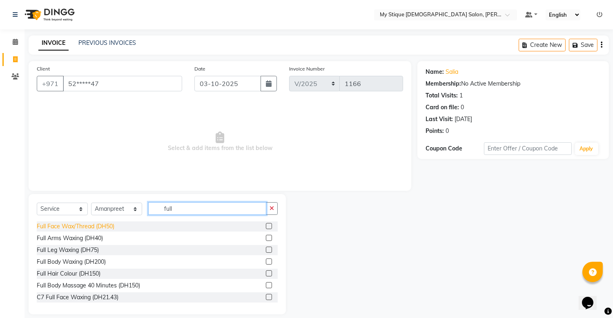
type input "full"
click at [96, 228] on div "Full Face Wax/Thread (DH50)" at bounding box center [76, 226] width 78 height 9
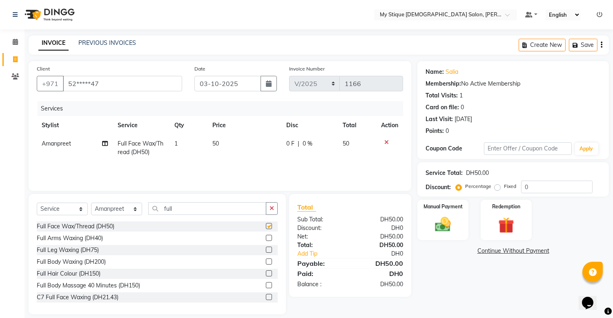
checkbox input "false"
click at [269, 210] on button "button" at bounding box center [272, 208] width 12 height 13
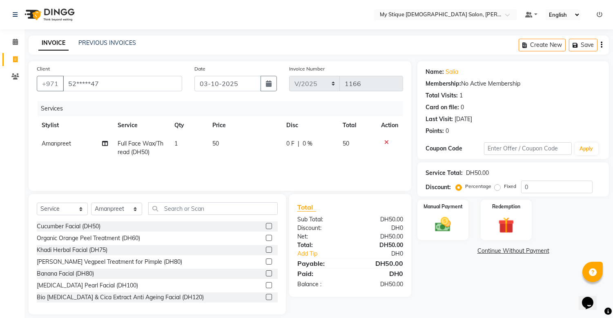
click at [221, 145] on td "50" at bounding box center [244, 148] width 74 height 27
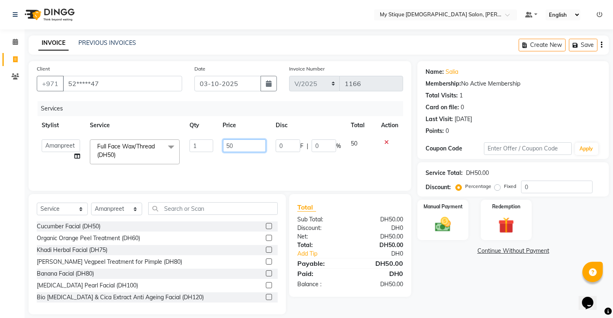
click at [246, 144] on input "50" at bounding box center [244, 146] width 43 height 13
type input "5"
type input "40"
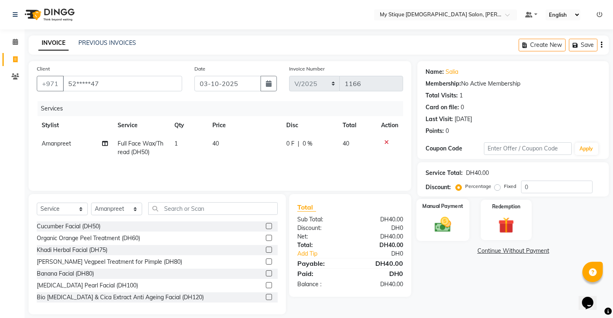
click at [452, 229] on img at bounding box center [442, 225] width 27 height 19
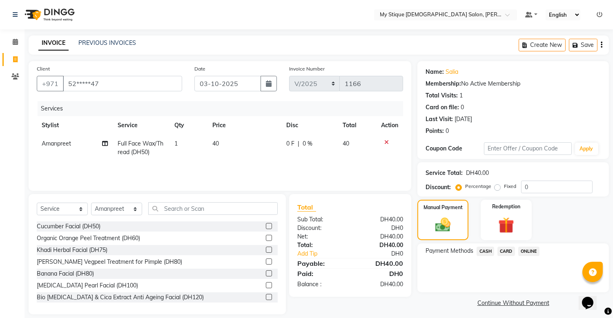
click at [483, 252] on span "CASH" at bounding box center [485, 251] width 18 height 9
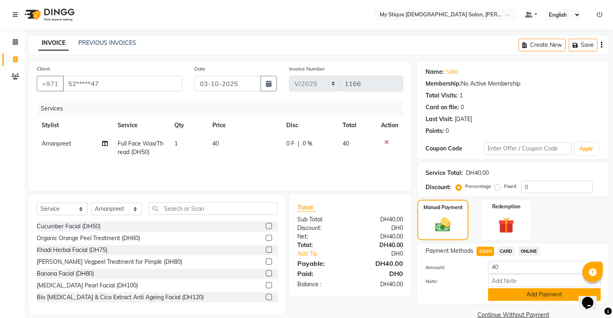
click at [548, 298] on button "Add Payment" at bounding box center [544, 295] width 113 height 13
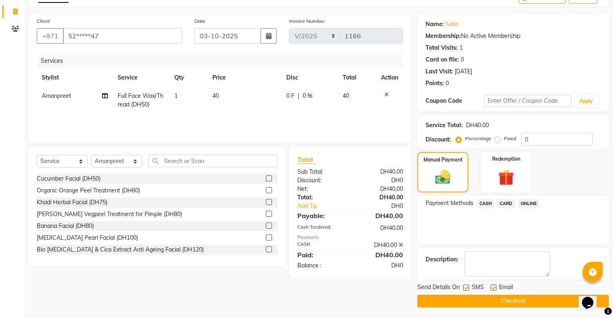
scroll to position [49, 0]
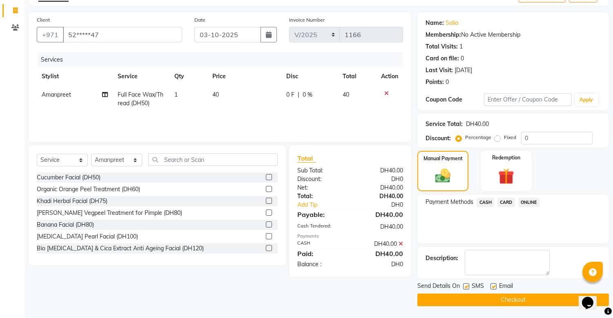
click at [548, 298] on button "Checkout" at bounding box center [512, 300] width 191 height 13
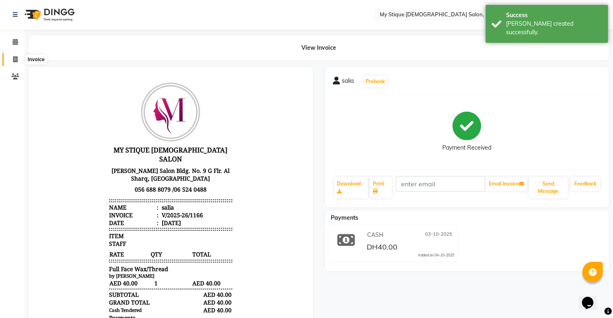
click at [16, 58] on icon at bounding box center [15, 59] width 4 height 6
select select "service"
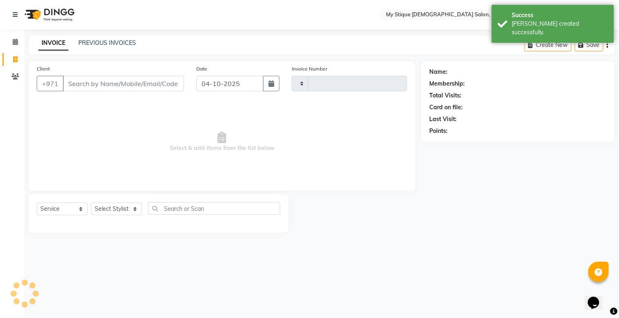
type input "1167"
select select "7457"
click at [95, 38] on div "INVOICE PREVIOUS INVOICES Create New Save" at bounding box center [322, 45] width 587 height 19
click at [109, 43] on link "PREVIOUS INVOICES" at bounding box center [107, 42] width 58 height 7
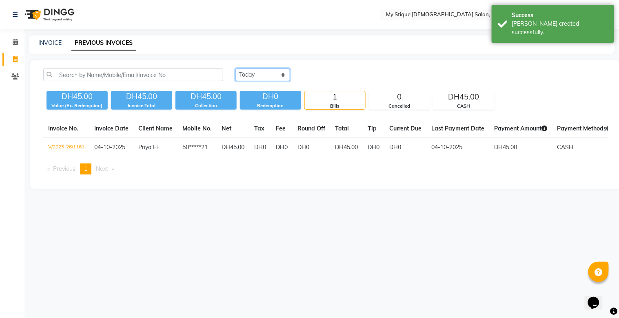
click at [252, 76] on select "[DATE] [DATE] Custom Range" at bounding box center [263, 75] width 55 height 13
click at [236, 69] on select "[DATE] [DATE] Custom Range" at bounding box center [263, 75] width 55 height 13
click at [260, 77] on select "[DATE] [DATE] Custom Range" at bounding box center [263, 75] width 55 height 13
select select "[DATE]"
click at [236, 69] on select "[DATE] [DATE] Custom Range" at bounding box center [263, 75] width 55 height 13
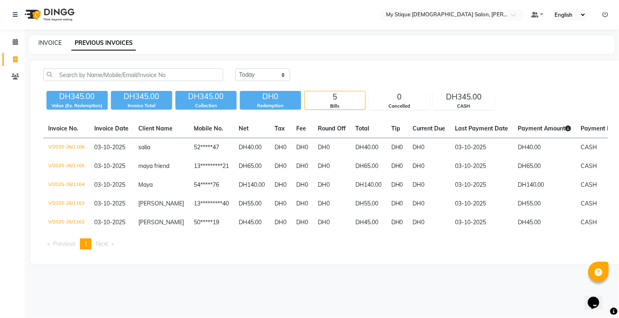
click at [42, 41] on link "INVOICE" at bounding box center [49, 42] width 23 height 7
select select "service"
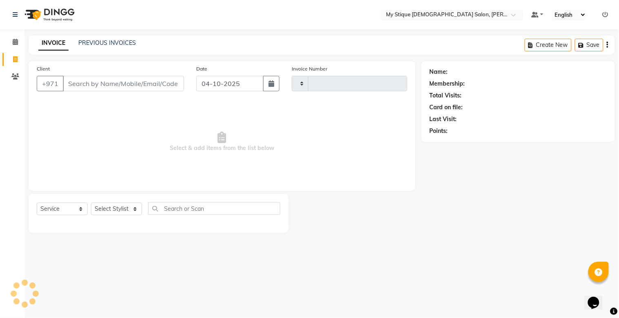
type input "1167"
select select "7457"
click at [252, 84] on input "04-10-2025" at bounding box center [230, 84] width 68 height 16
select select "10"
select select "2025"
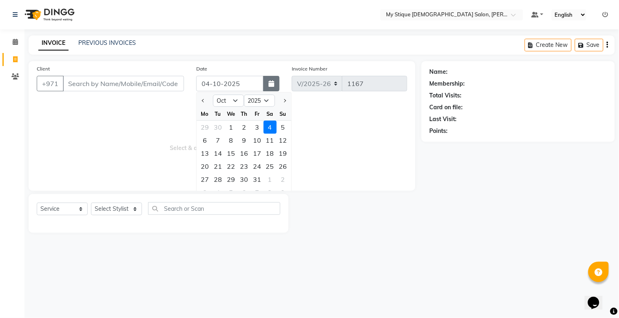
click at [269, 84] on icon "button" at bounding box center [272, 83] width 6 height 7
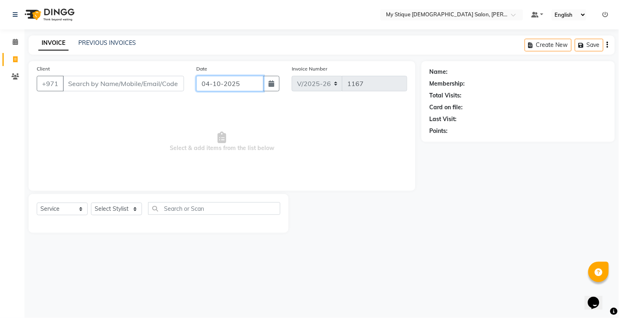
click at [258, 83] on input "04-10-2025" at bounding box center [230, 84] width 68 height 16
select select "10"
select select "2025"
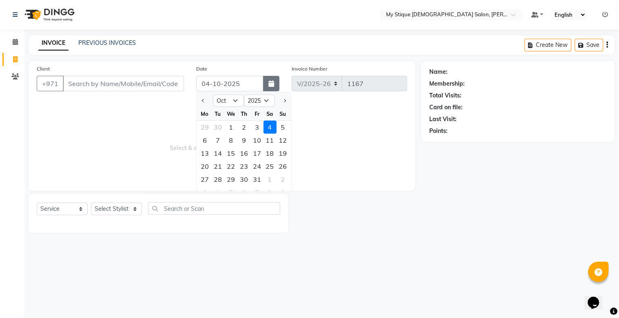
click at [272, 86] on icon "button" at bounding box center [272, 83] width 6 height 7
